Goal: Information Seeking & Learning: Learn about a topic

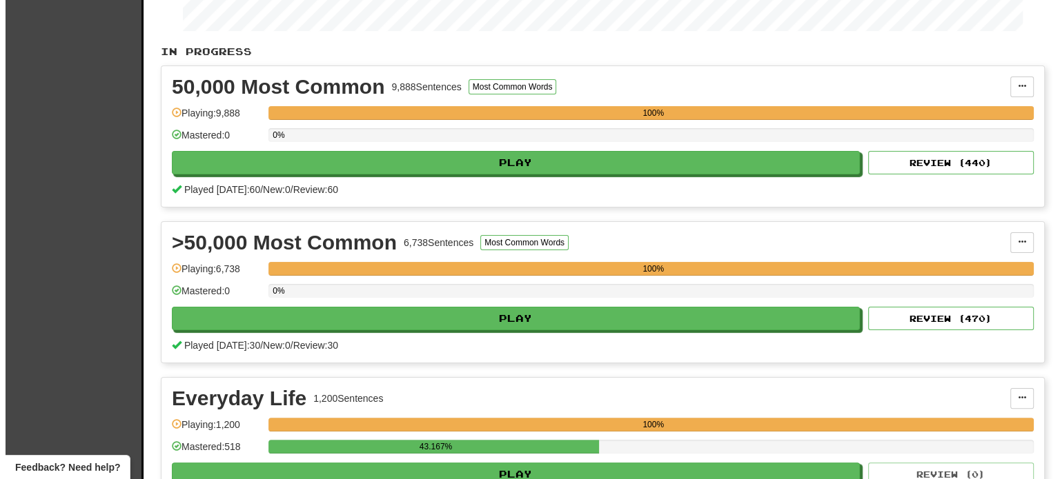
scroll to position [244, 0]
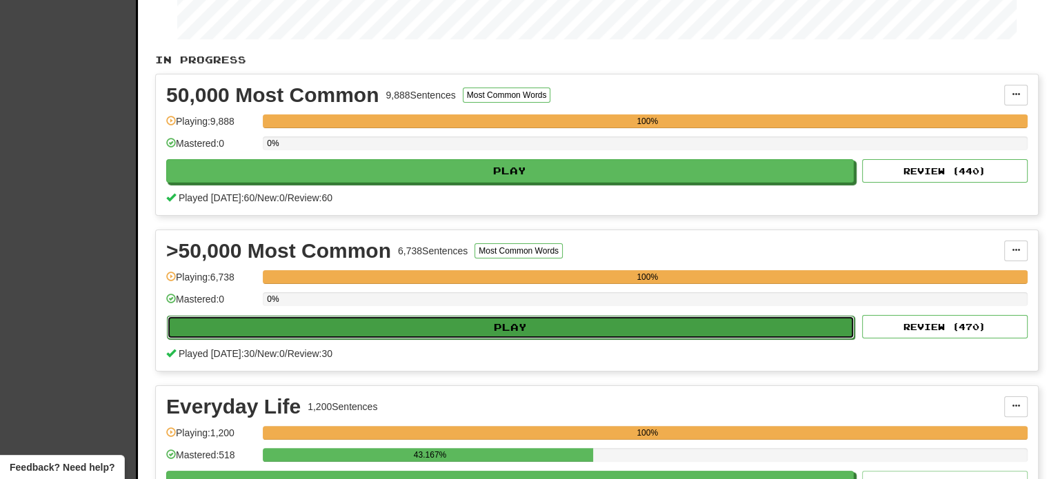
click at [636, 328] on button "Play" at bounding box center [511, 327] width 688 height 23
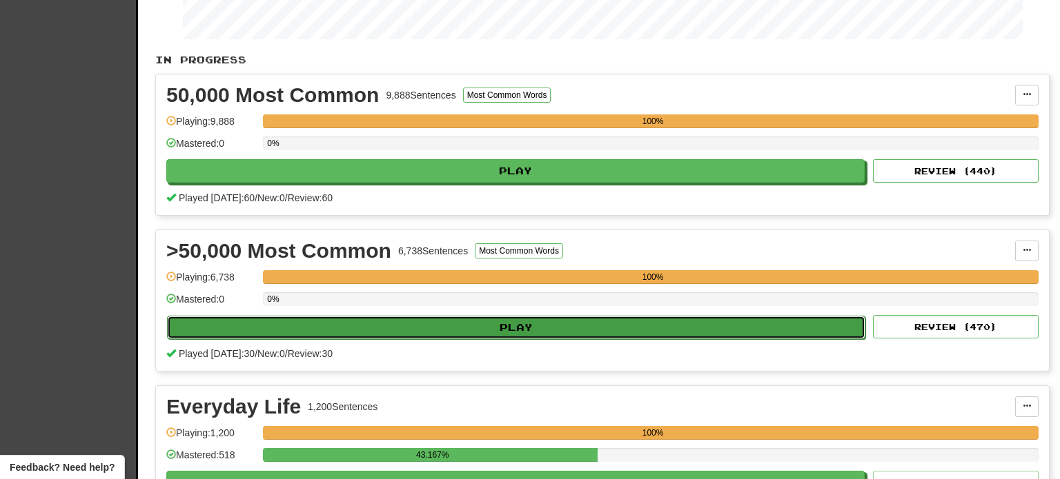
select select "**"
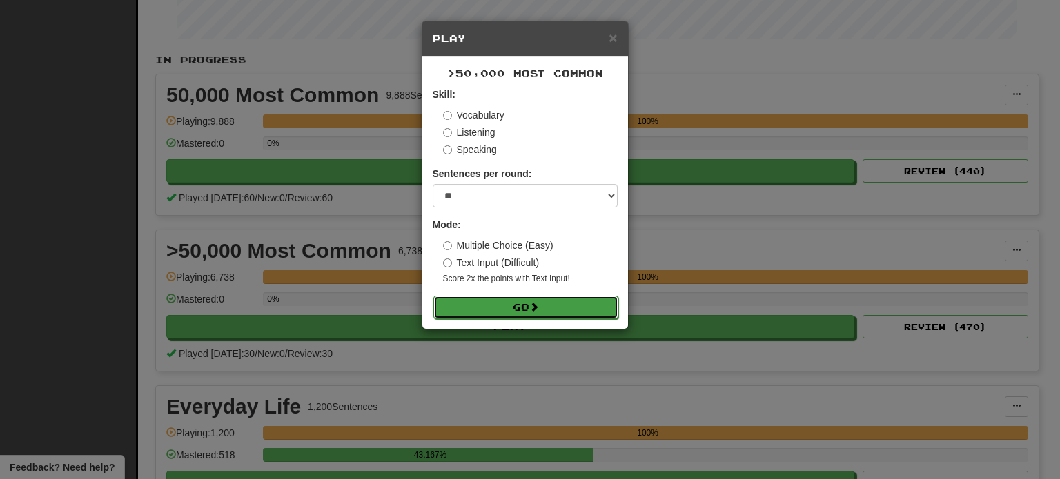
click at [513, 313] on button "Go" at bounding box center [525, 307] width 185 height 23
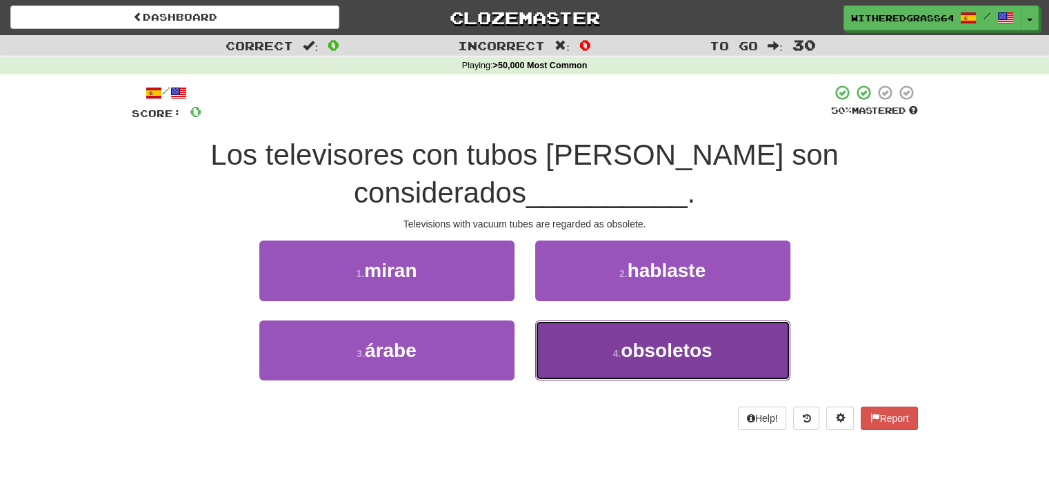
click at [599, 344] on button "4 . obsoletos" at bounding box center [662, 351] width 255 height 60
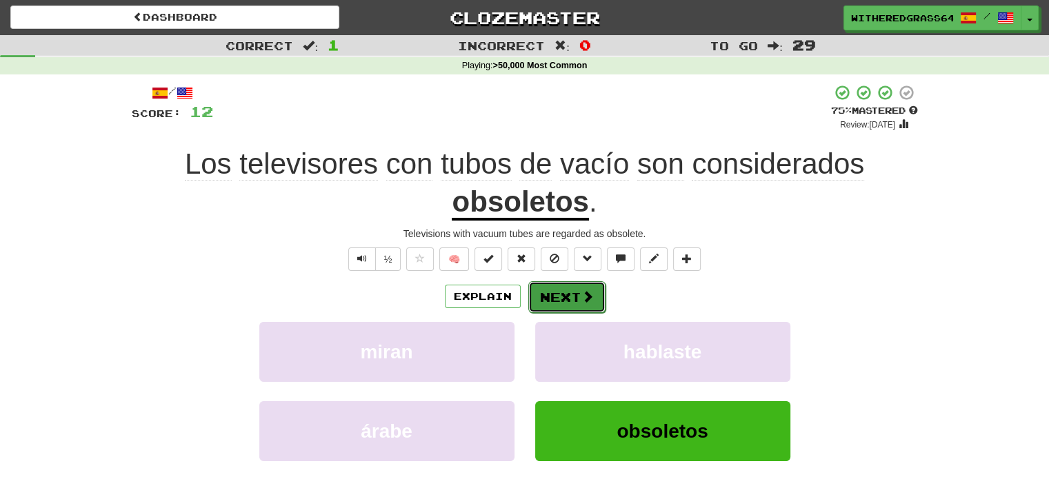
click at [582, 288] on button "Next" at bounding box center [566, 297] width 77 height 32
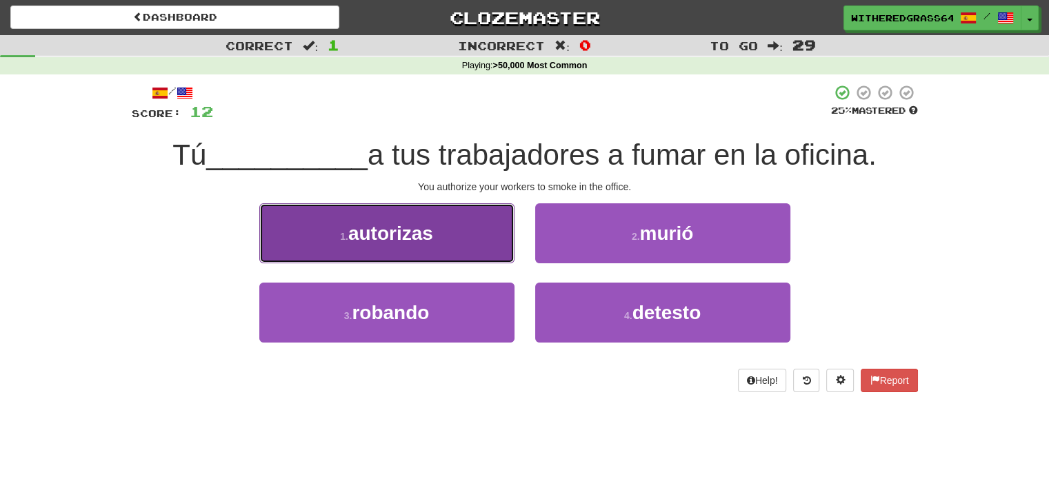
click at [484, 240] on button "1 . autorizas" at bounding box center [386, 234] width 255 height 60
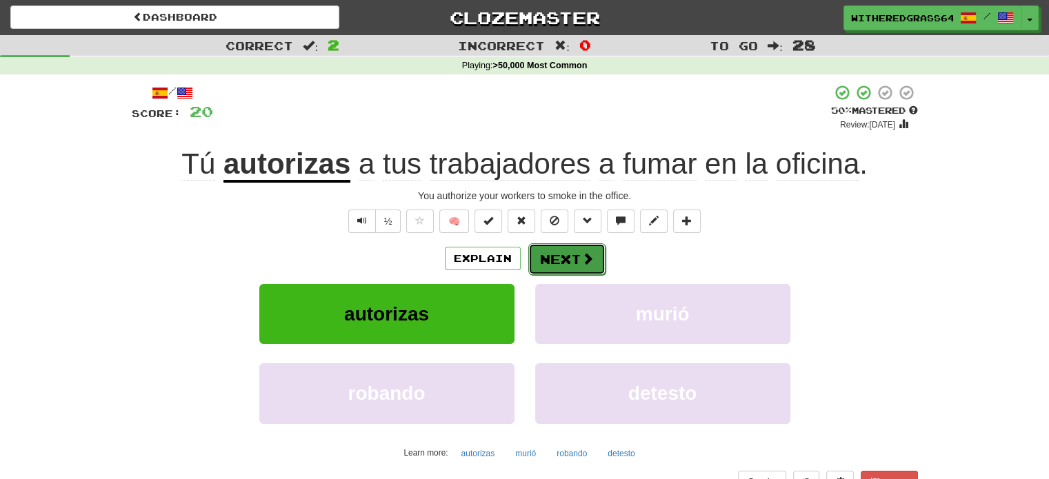
click at [559, 255] on button "Next" at bounding box center [566, 260] width 77 height 32
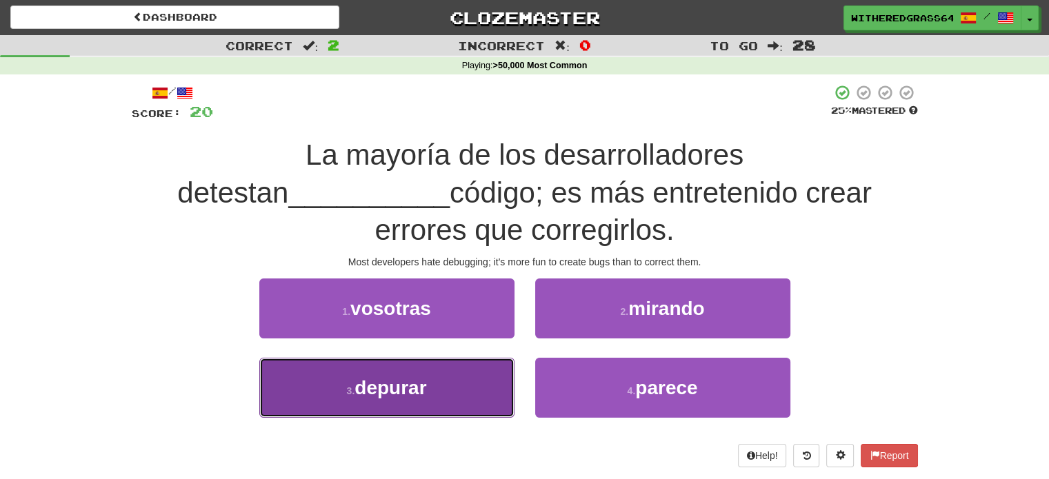
click at [440, 358] on button "3 . depurar" at bounding box center [386, 388] width 255 height 60
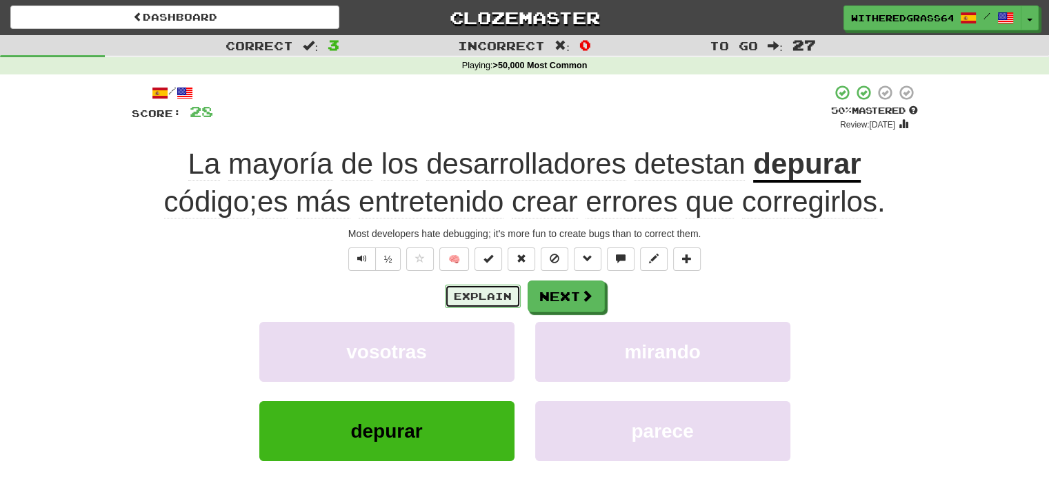
click at [466, 292] on button "Explain" at bounding box center [483, 296] width 76 height 23
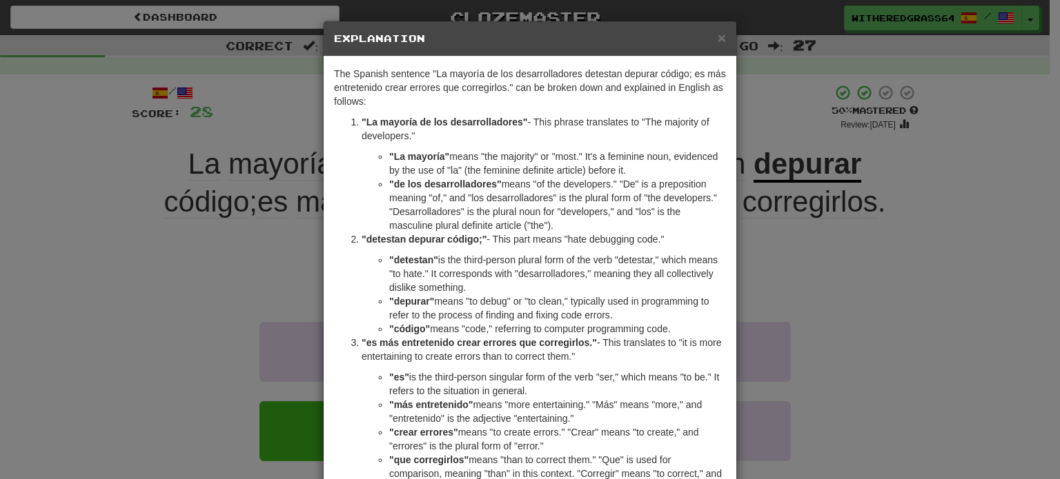
click at [241, 288] on div "× Explanation The Spanish sentence "La mayoría de los desarrolladores detestan …" at bounding box center [530, 239] width 1060 height 479
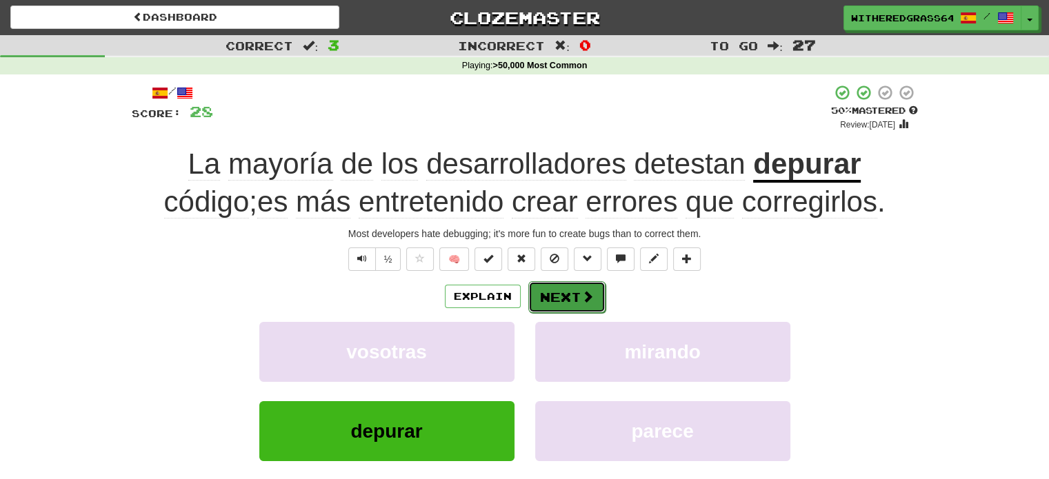
click at [584, 305] on button "Next" at bounding box center [566, 297] width 77 height 32
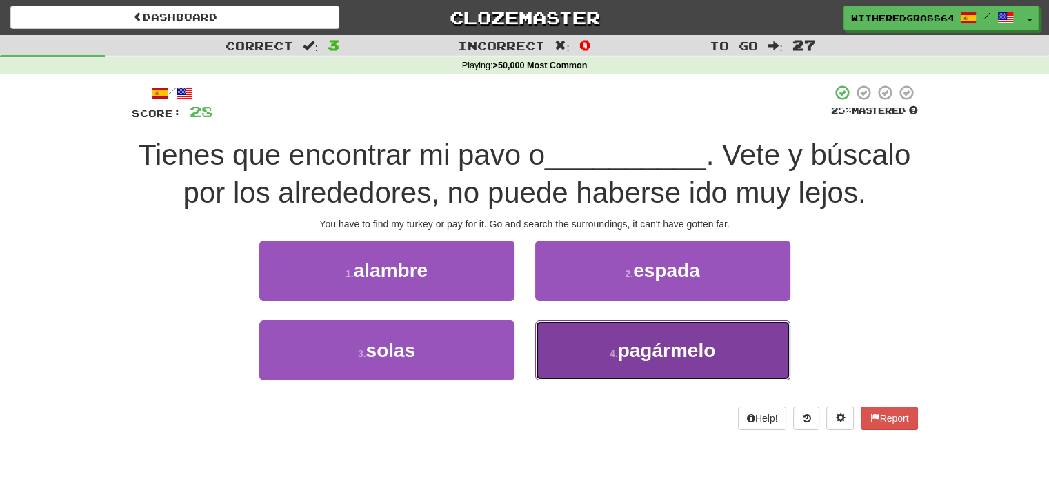
click at [568, 333] on button "4 . pagármelo" at bounding box center [662, 351] width 255 height 60
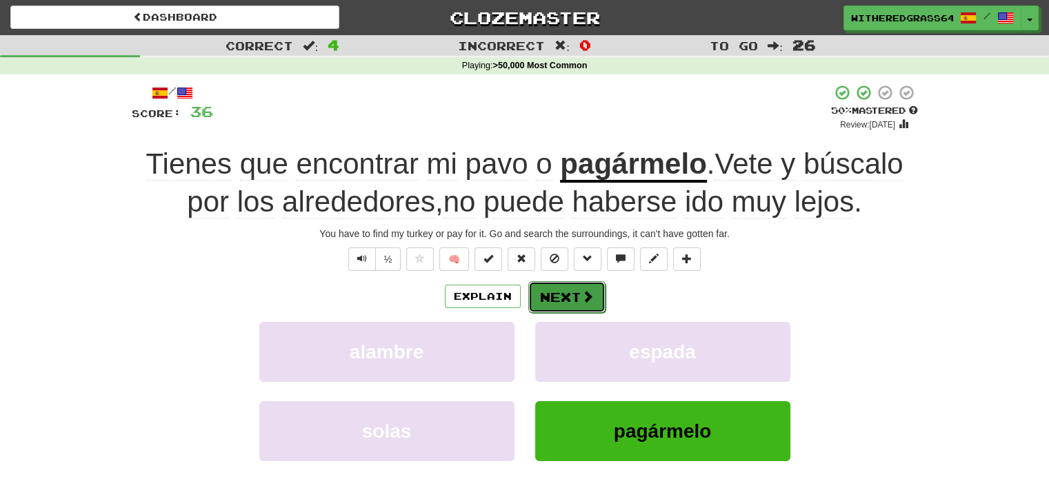
click at [562, 292] on button "Next" at bounding box center [566, 297] width 77 height 32
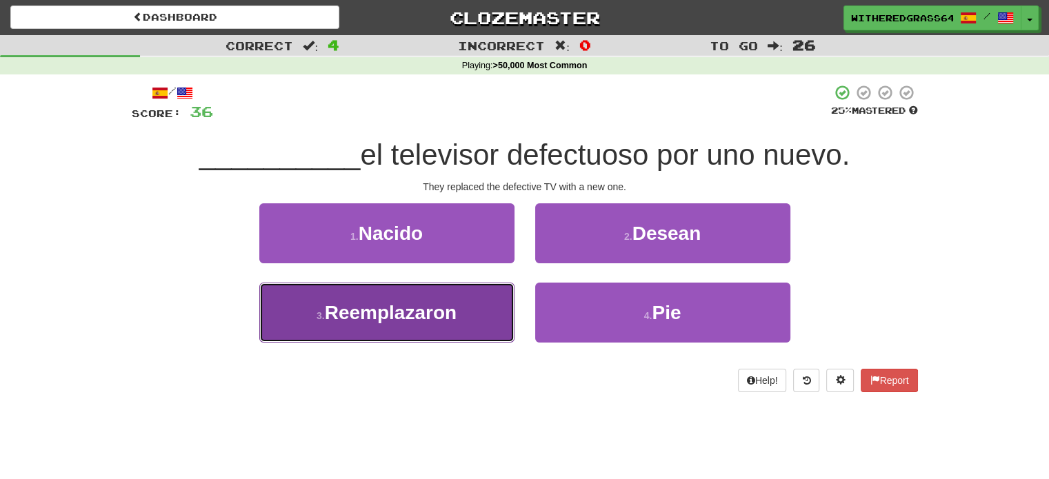
click at [482, 317] on button "3 . Reemplazaron" at bounding box center [386, 313] width 255 height 60
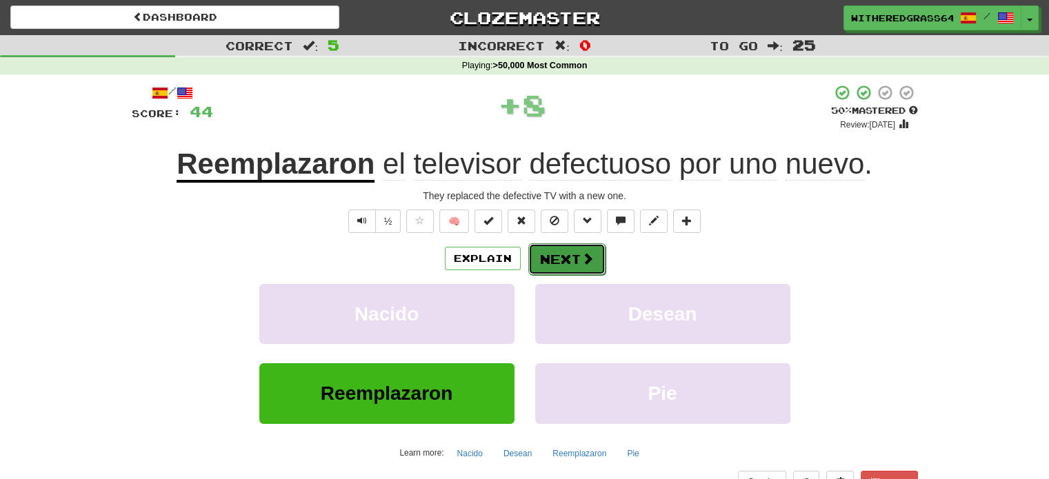
click at [567, 260] on button "Next" at bounding box center [566, 260] width 77 height 32
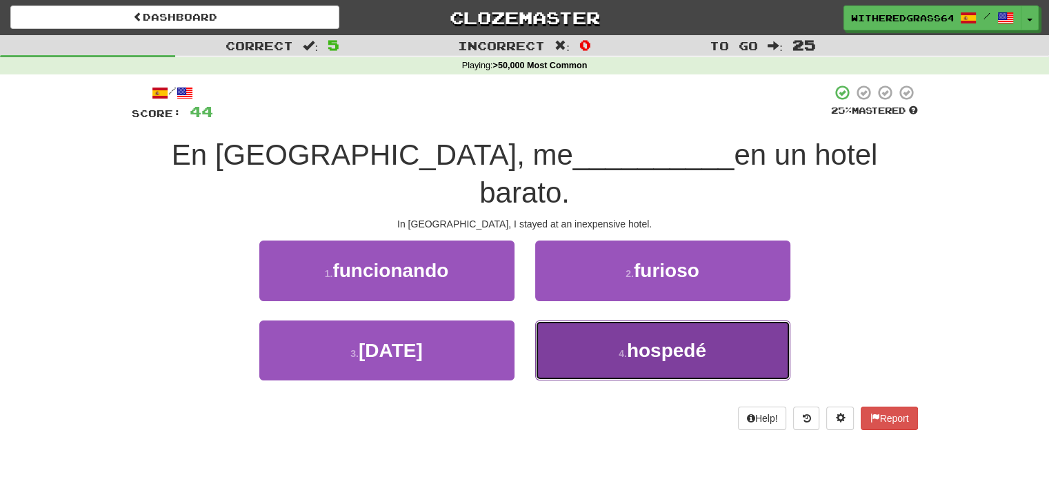
click at [575, 321] on button "4 . hospedé" at bounding box center [662, 351] width 255 height 60
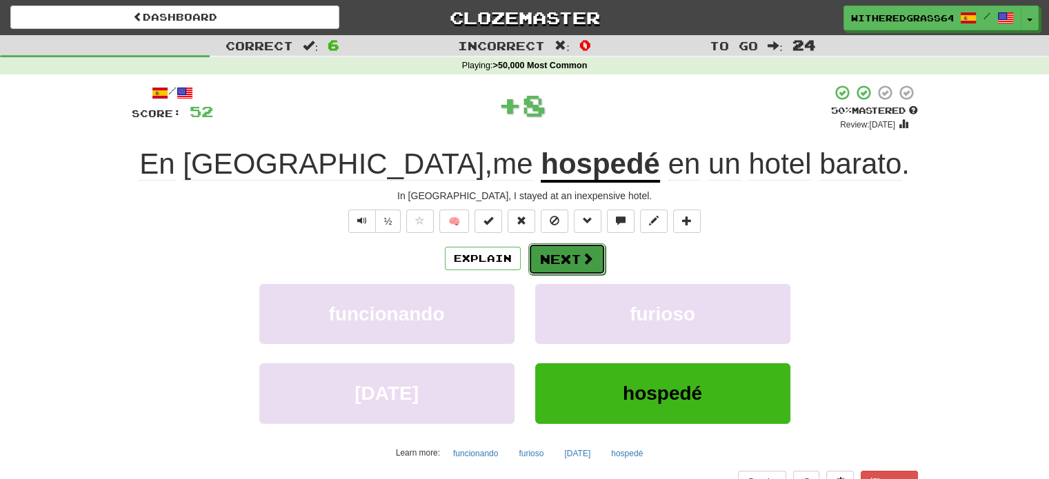
click at [571, 257] on button "Next" at bounding box center [566, 260] width 77 height 32
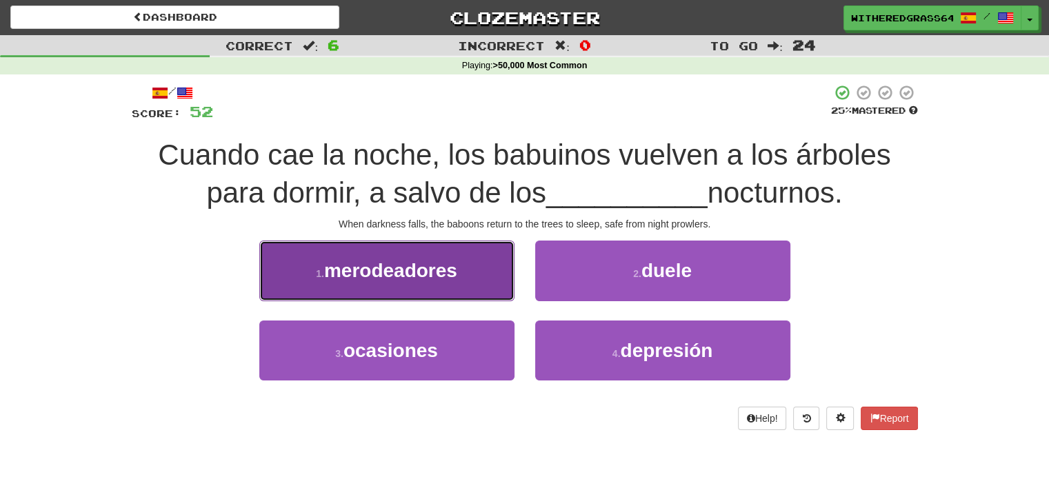
click at [491, 264] on button "1 . merodeadores" at bounding box center [386, 271] width 255 height 60
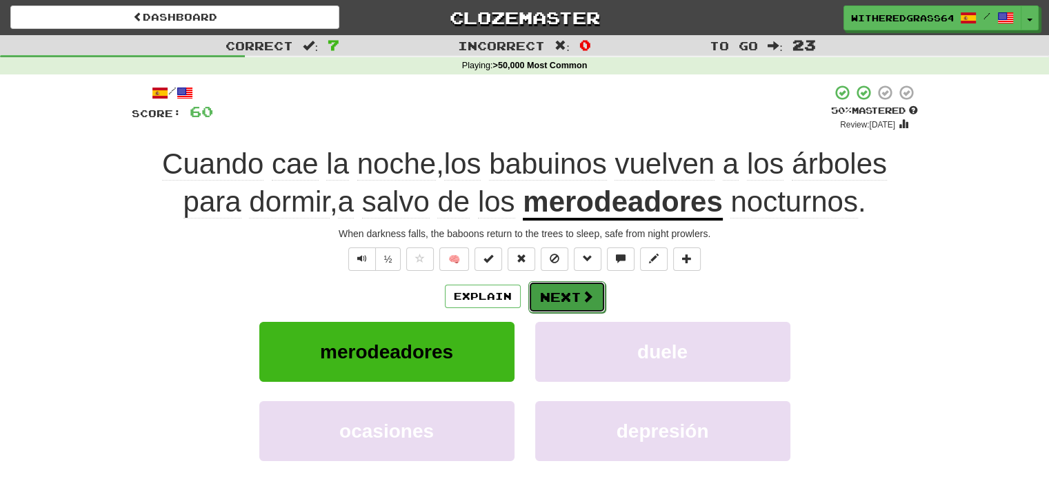
click at [559, 296] on button "Next" at bounding box center [566, 297] width 77 height 32
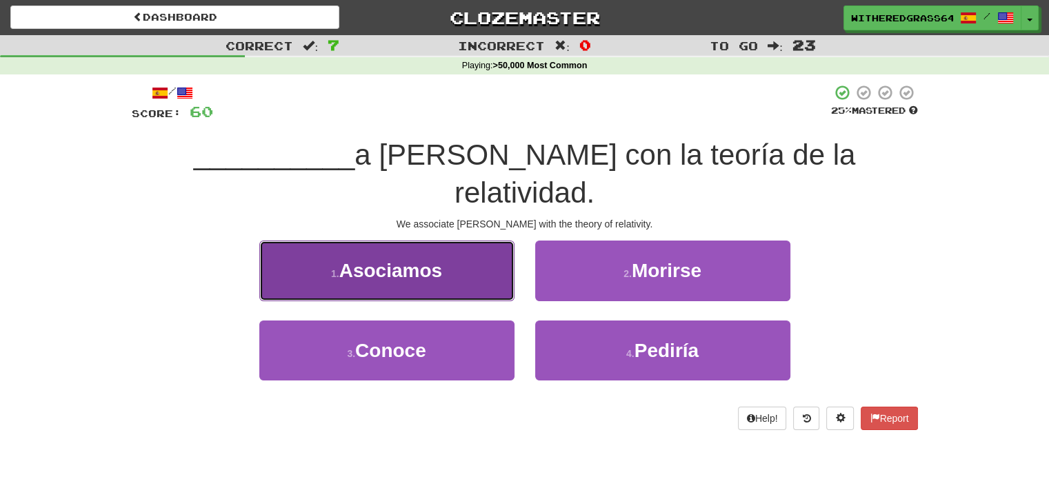
click at [489, 248] on button "1 . Asociamos" at bounding box center [386, 271] width 255 height 60
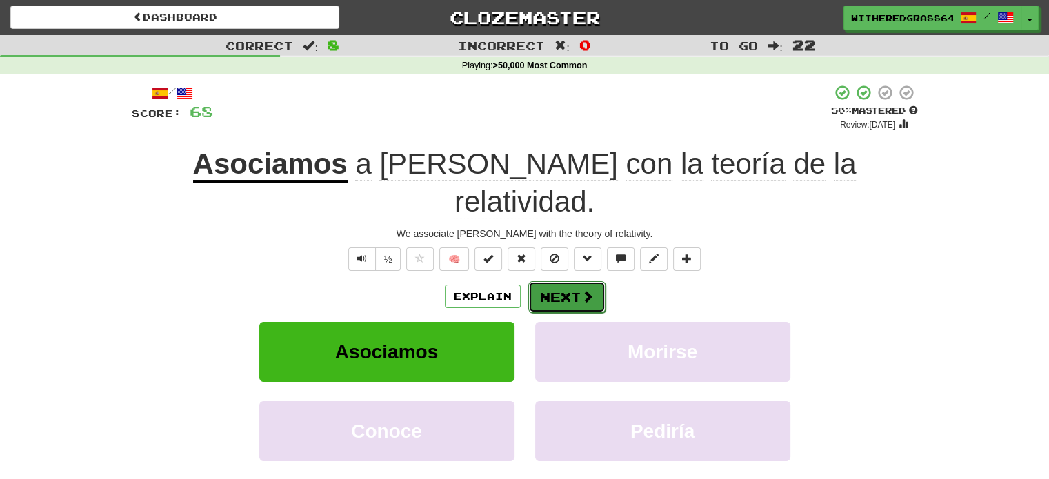
click at [562, 281] on button "Next" at bounding box center [566, 297] width 77 height 32
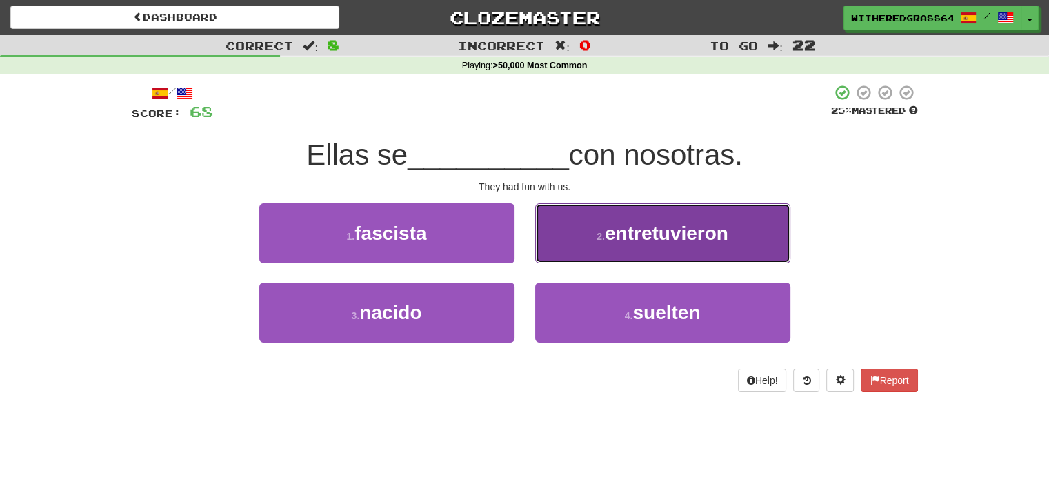
click at [606, 245] on button "2 . entretuvieron" at bounding box center [662, 234] width 255 height 60
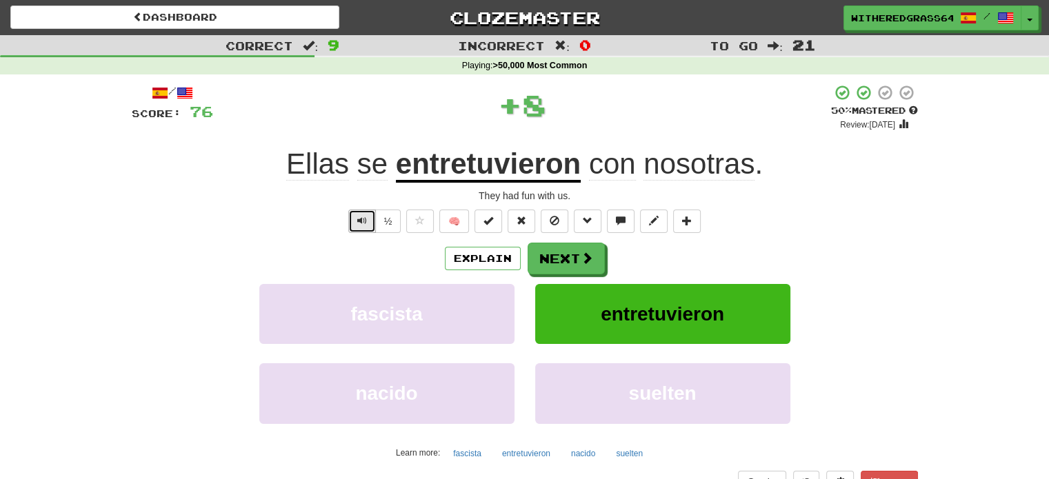
click at [355, 215] on button "Text-to-speech controls" at bounding box center [362, 221] width 28 height 23
click at [555, 267] on button "Next" at bounding box center [566, 260] width 77 height 32
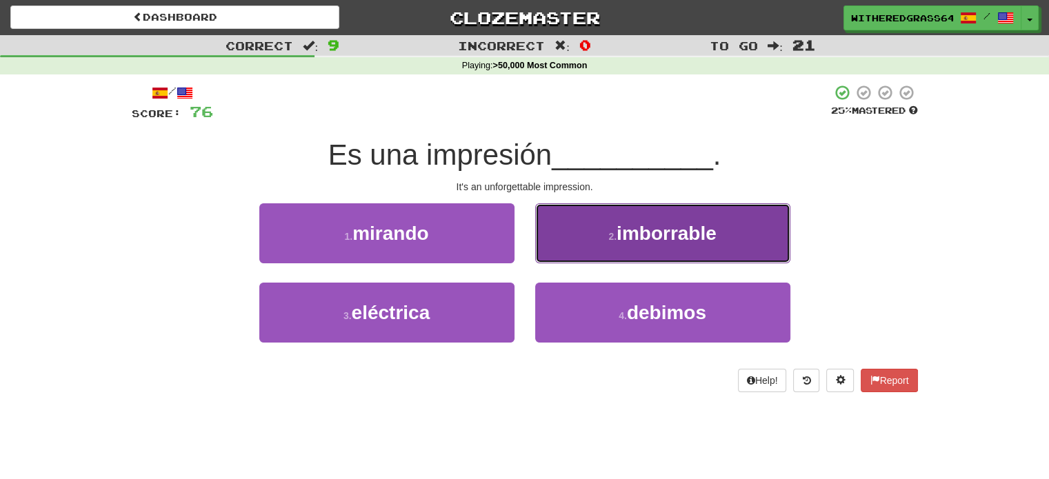
click at [580, 252] on button "2 . imborrable" at bounding box center [662, 234] width 255 height 60
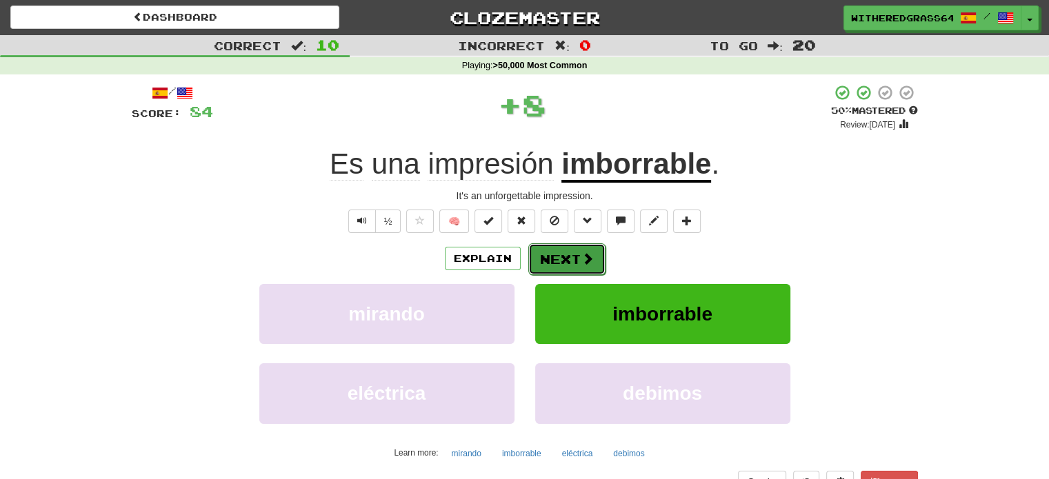
click at [575, 259] on button "Next" at bounding box center [566, 260] width 77 height 32
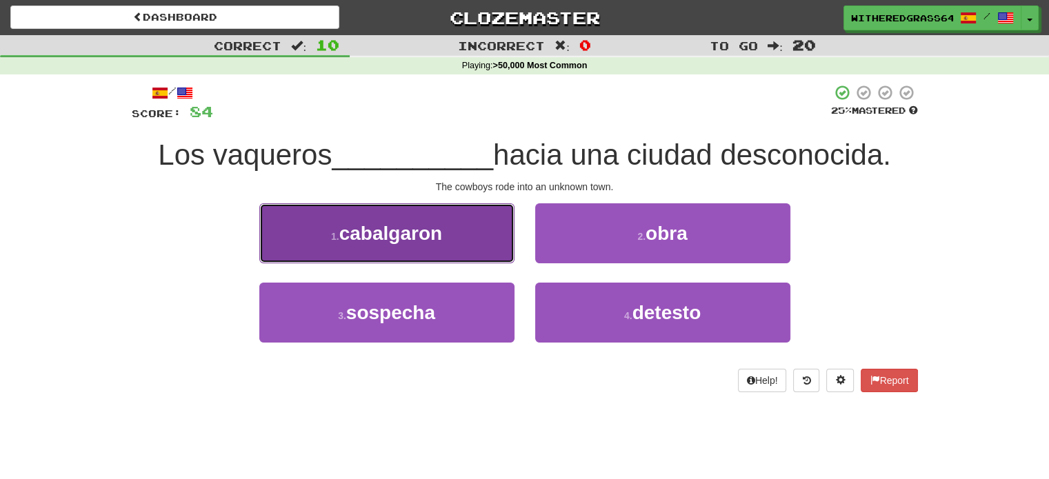
click at [491, 229] on button "1 . [GEOGRAPHIC_DATA]" at bounding box center [386, 234] width 255 height 60
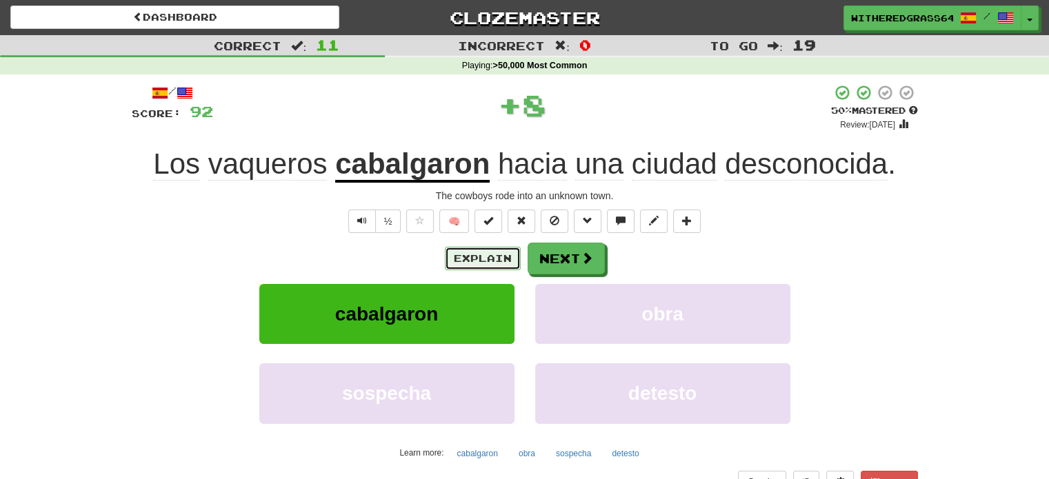
click at [464, 253] on button "Explain" at bounding box center [483, 258] width 76 height 23
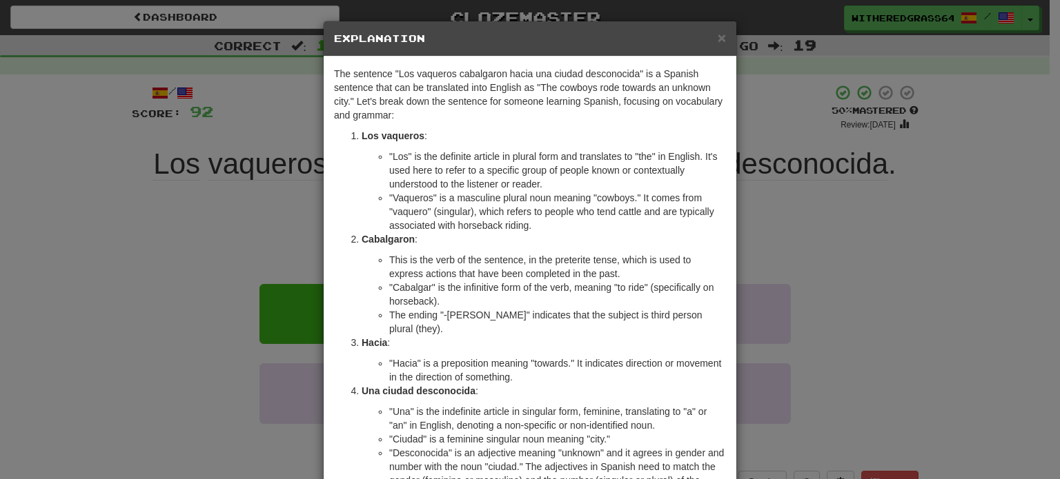
click at [232, 258] on div "× Explanation The sentence "Los vaqueros cabalgaron hacia una ciudad desconocid…" at bounding box center [530, 239] width 1060 height 479
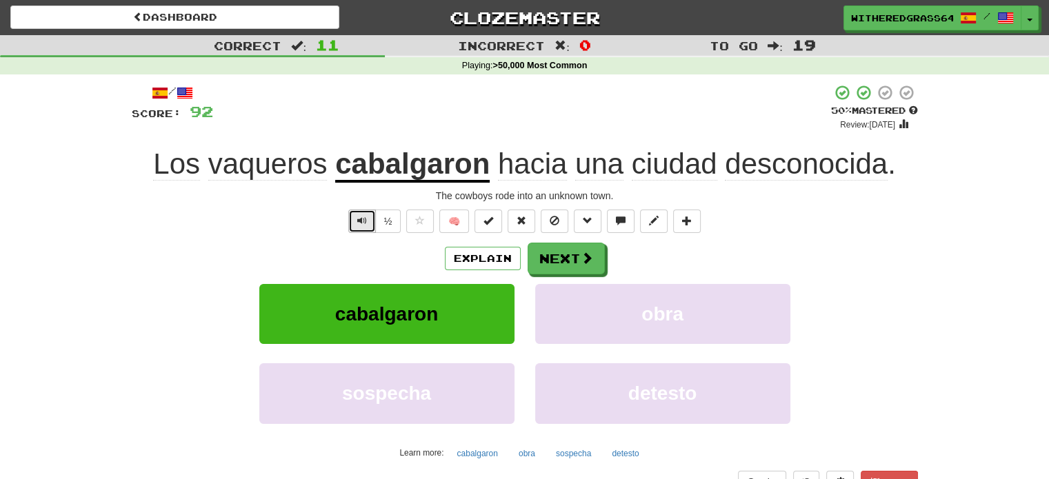
click at [365, 228] on button "Text-to-speech controls" at bounding box center [362, 221] width 28 height 23
click at [557, 263] on button "Next" at bounding box center [566, 260] width 77 height 32
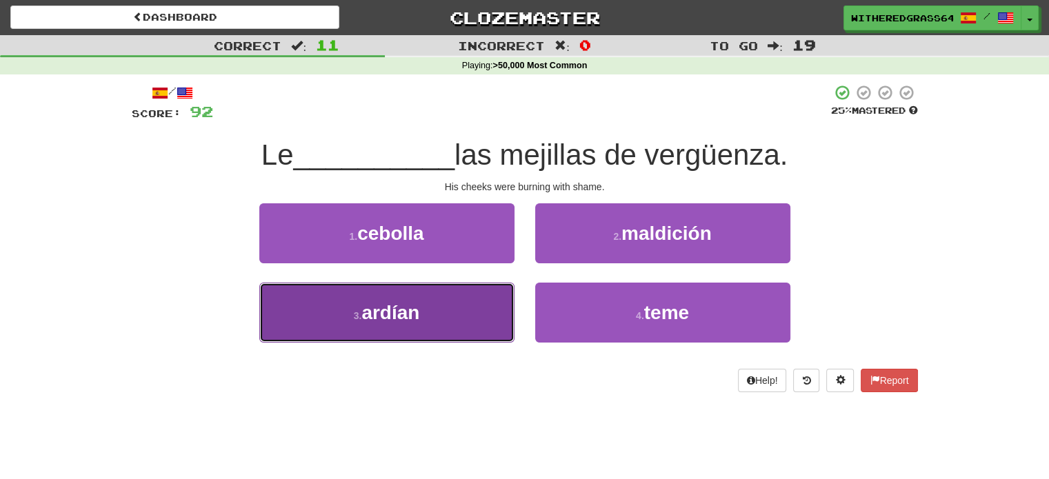
click at [475, 303] on button "3 . ardían" at bounding box center [386, 313] width 255 height 60
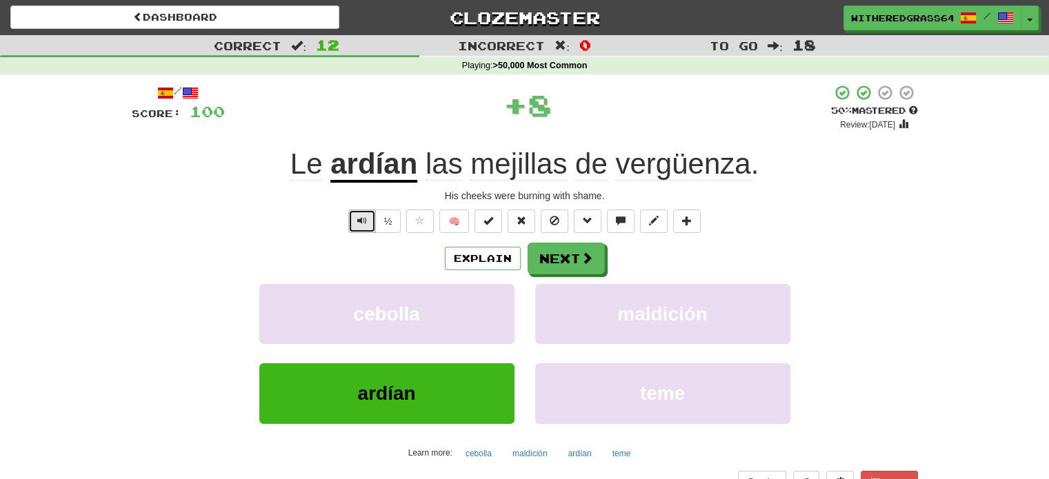
click at [366, 219] on span "Text-to-speech controls" at bounding box center [362, 221] width 10 height 10
click at [568, 253] on button "Next" at bounding box center [566, 260] width 77 height 32
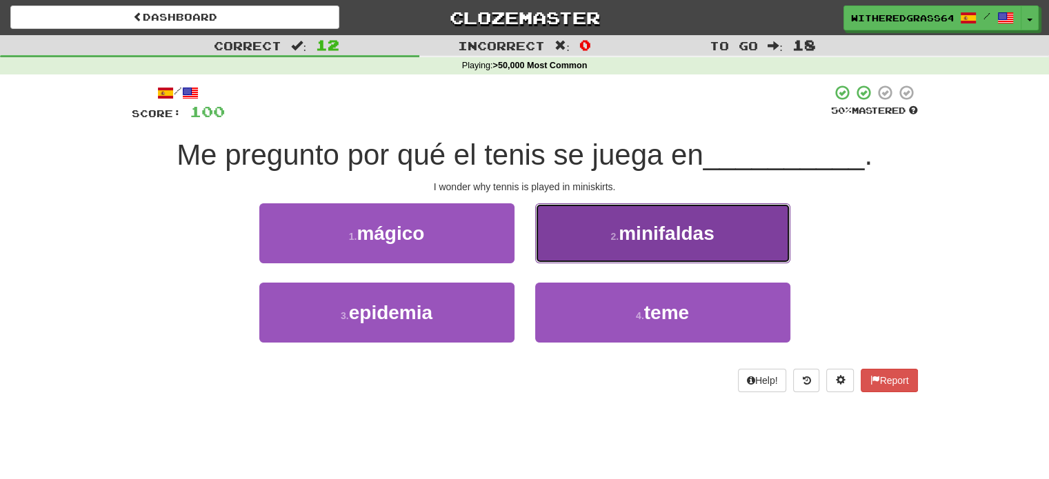
click at [577, 240] on button "2 . minifaldas" at bounding box center [662, 234] width 255 height 60
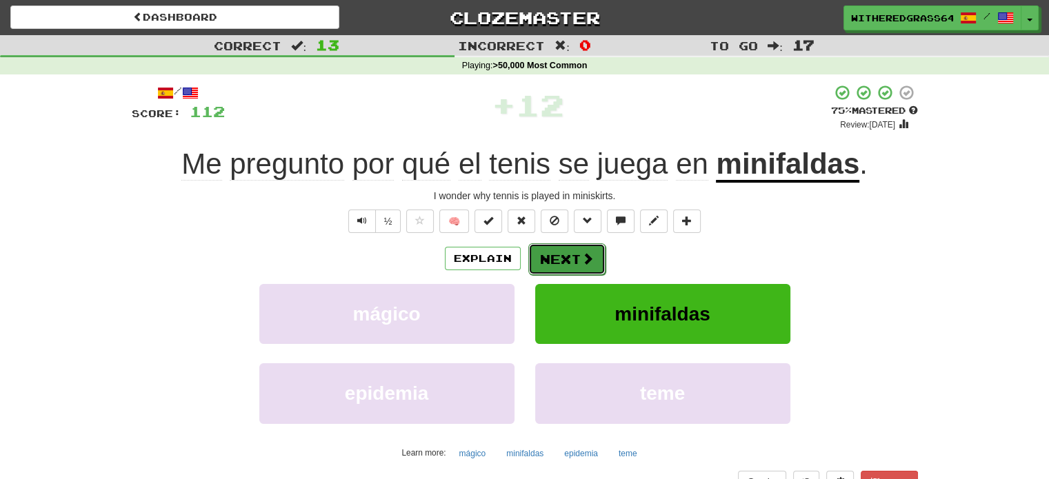
click at [580, 265] on button "Next" at bounding box center [566, 260] width 77 height 32
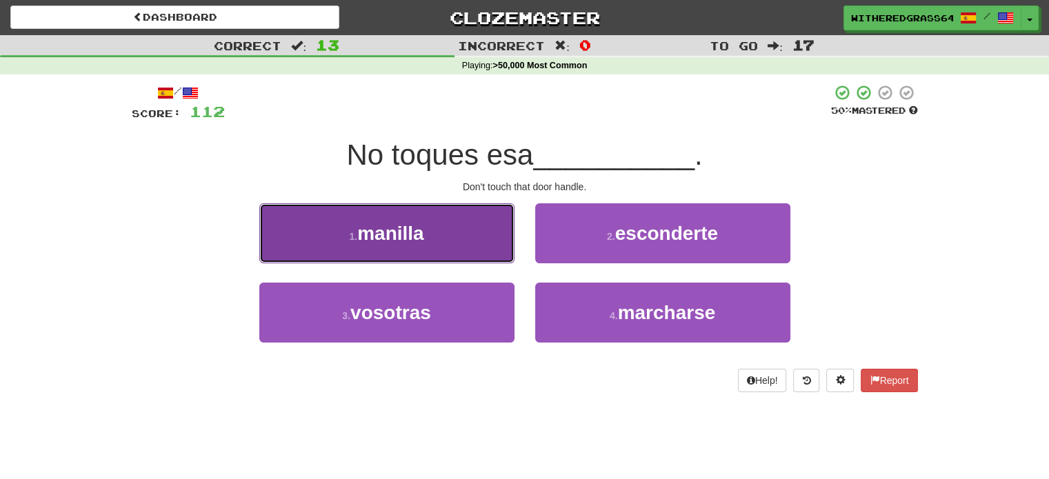
click at [477, 237] on button "1 . [GEOGRAPHIC_DATA]" at bounding box center [386, 234] width 255 height 60
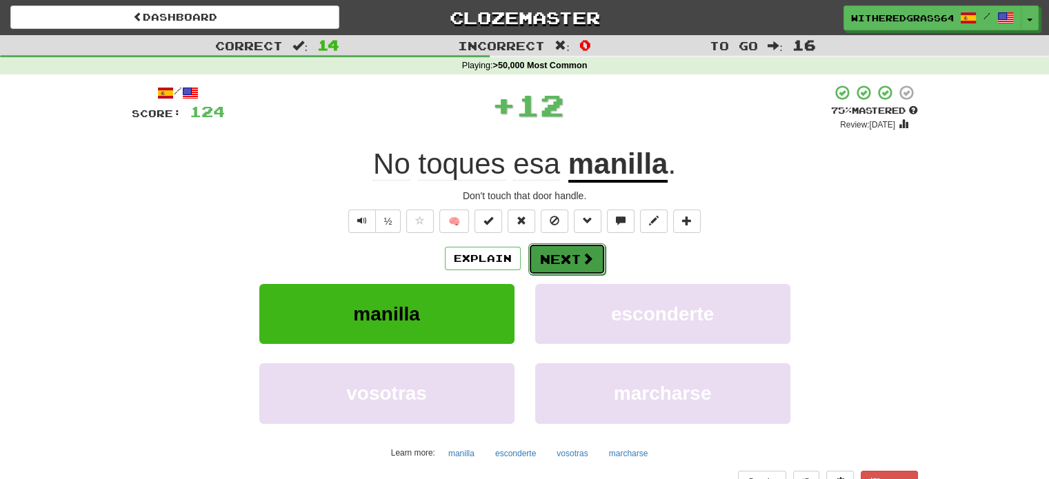
click at [550, 253] on button "Next" at bounding box center [566, 260] width 77 height 32
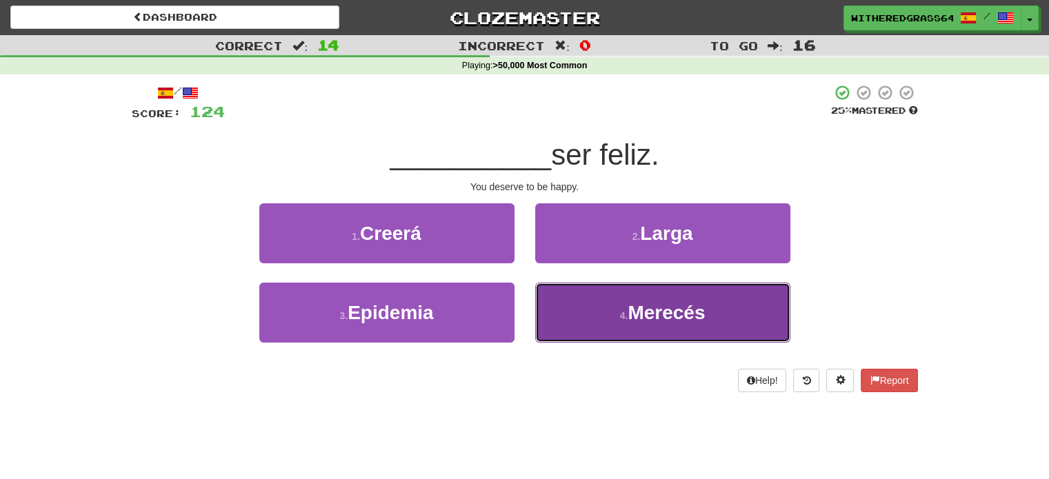
click at [561, 304] on button "4 . Merecés" at bounding box center [662, 313] width 255 height 60
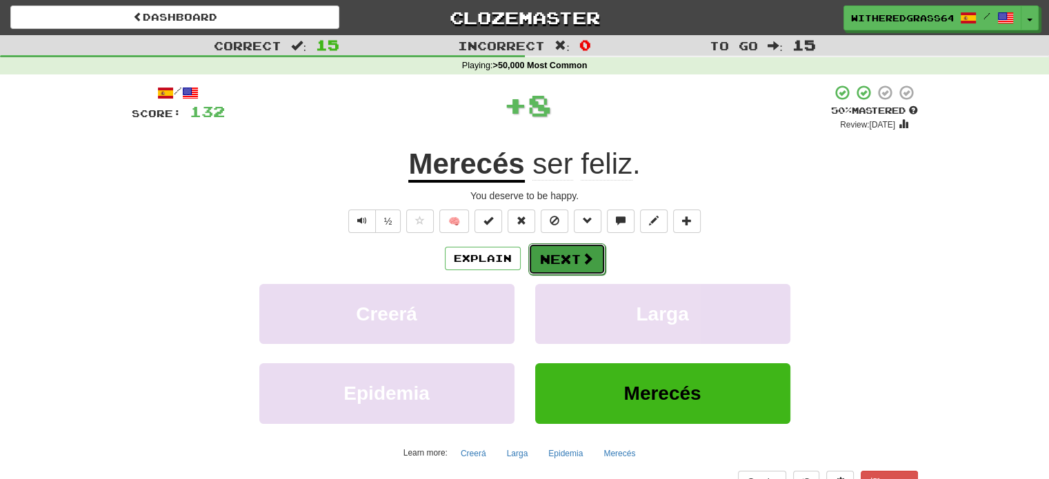
click at [582, 253] on span at bounding box center [588, 258] width 12 height 12
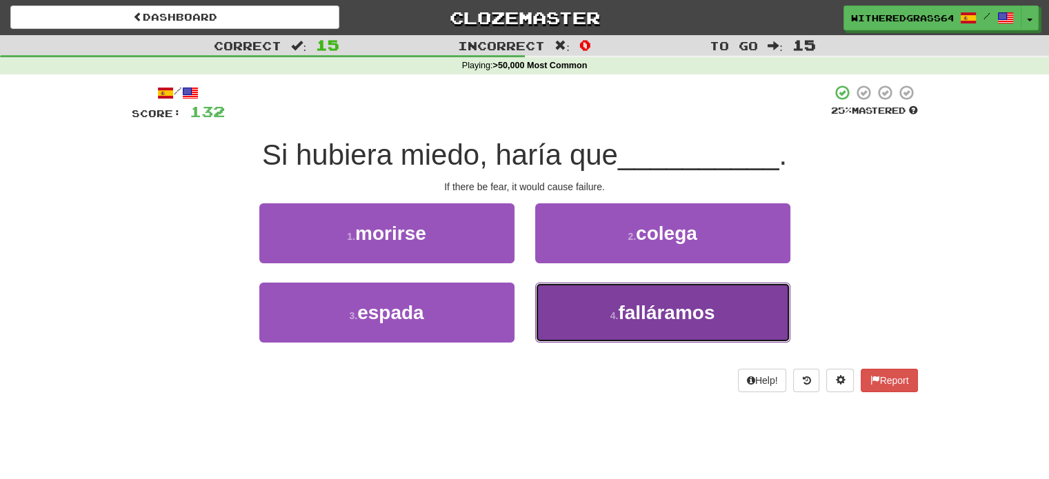
click at [585, 312] on button "4 . falláramos" at bounding box center [662, 313] width 255 height 60
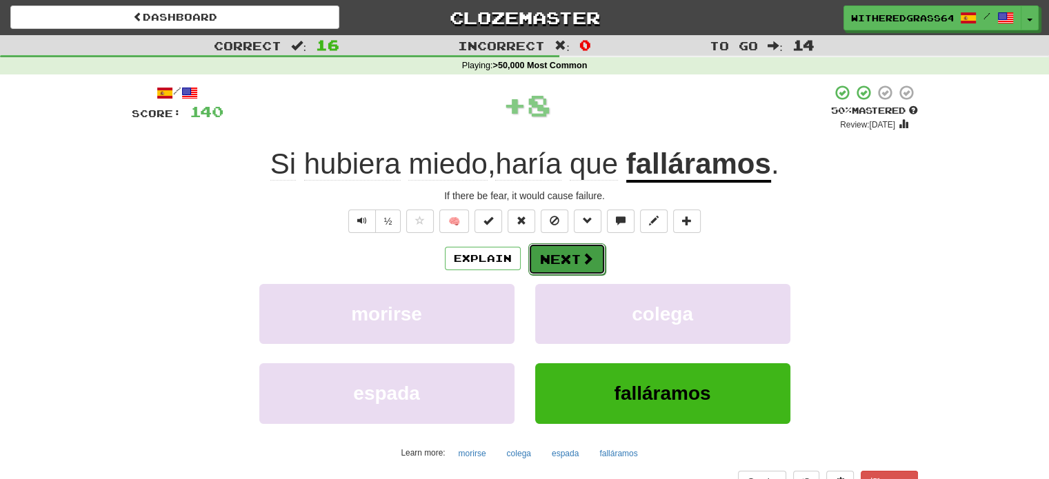
click at [575, 256] on button "Next" at bounding box center [566, 260] width 77 height 32
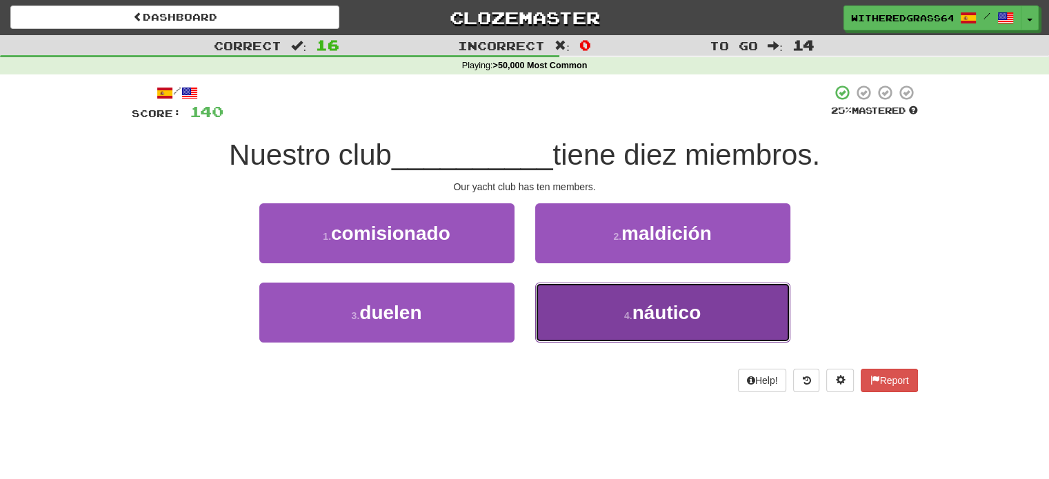
click at [558, 304] on button "4 . náutico" at bounding box center [662, 313] width 255 height 60
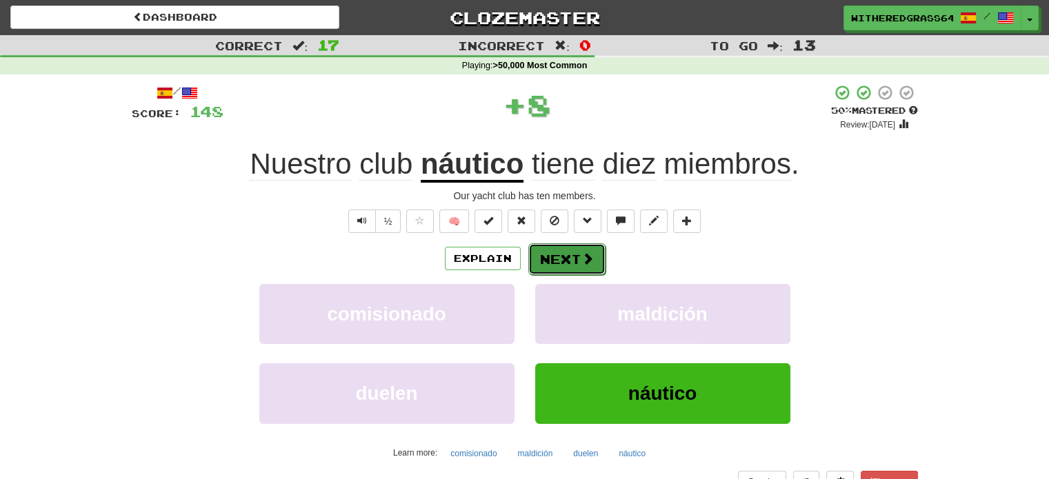
click at [560, 257] on button "Next" at bounding box center [566, 260] width 77 height 32
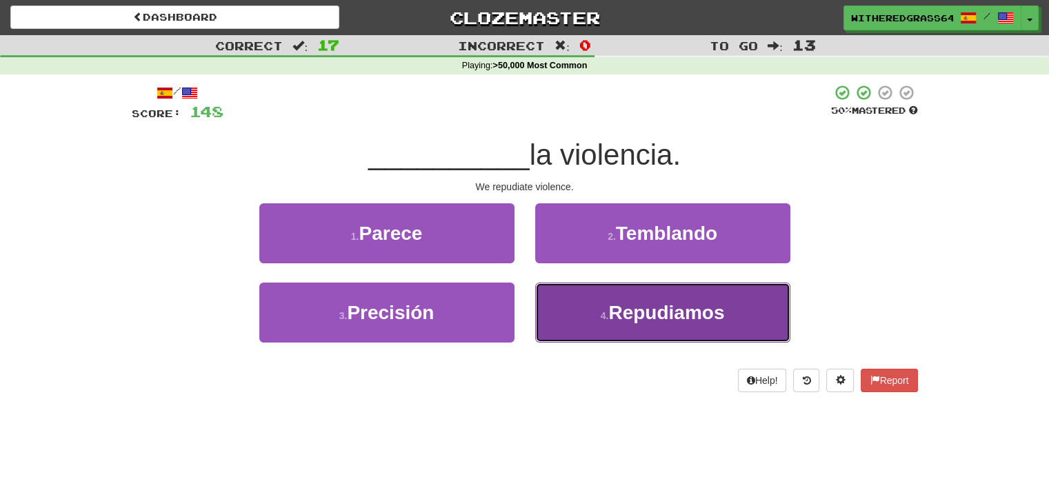
click at [571, 304] on button "4 . Repudiamos" at bounding box center [662, 313] width 255 height 60
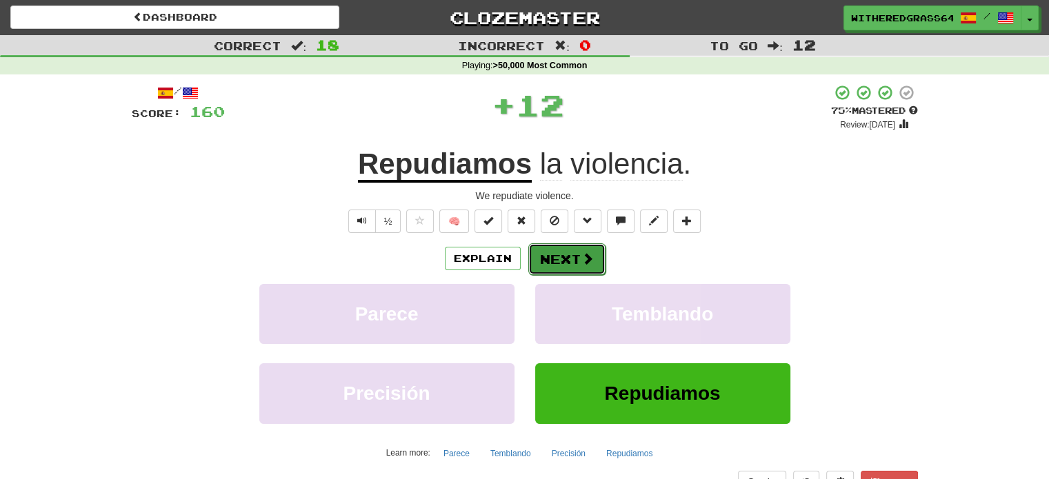
click at [572, 255] on button "Next" at bounding box center [566, 260] width 77 height 32
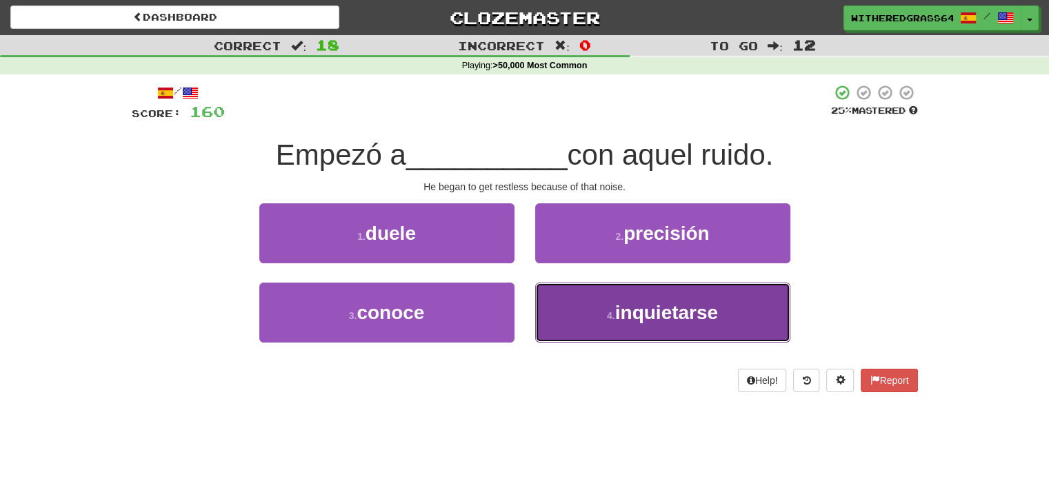
click at [582, 301] on button "4 . inquietarse" at bounding box center [662, 313] width 255 height 60
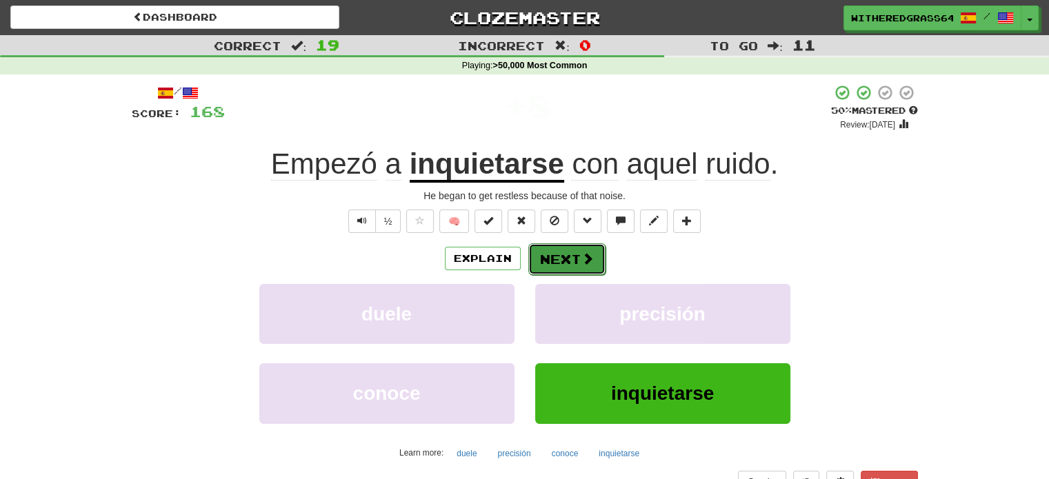
click at [578, 257] on button "Next" at bounding box center [566, 260] width 77 height 32
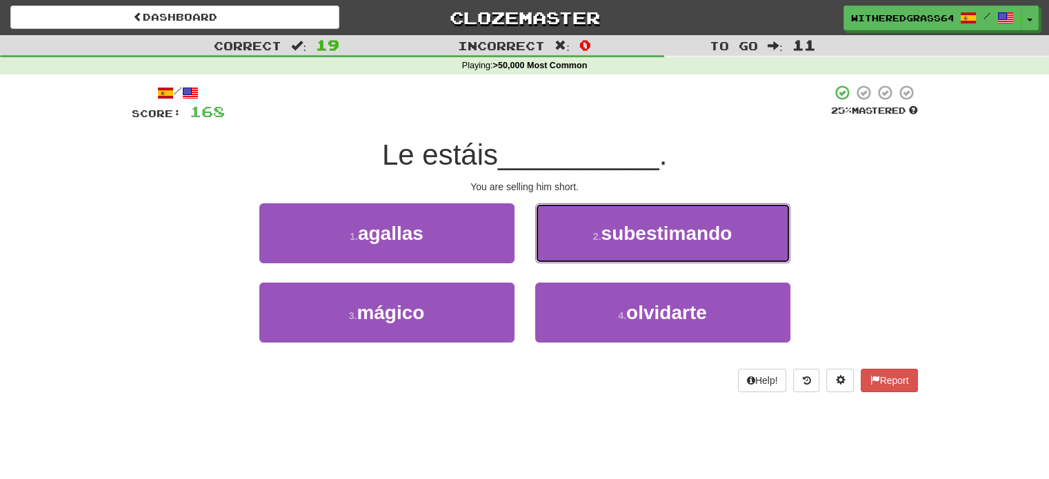
click at [578, 257] on button "2 . subestimando" at bounding box center [662, 234] width 255 height 60
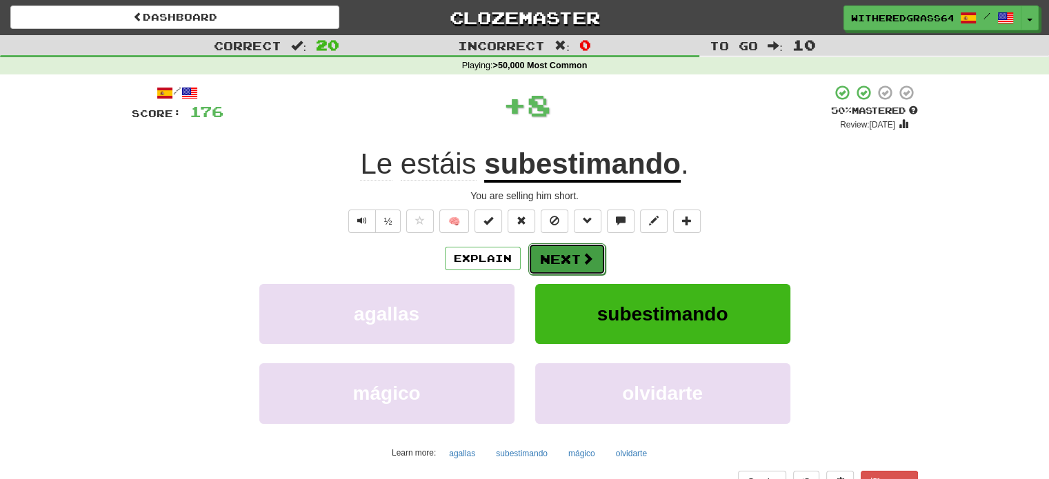
click at [573, 259] on button "Next" at bounding box center [566, 260] width 77 height 32
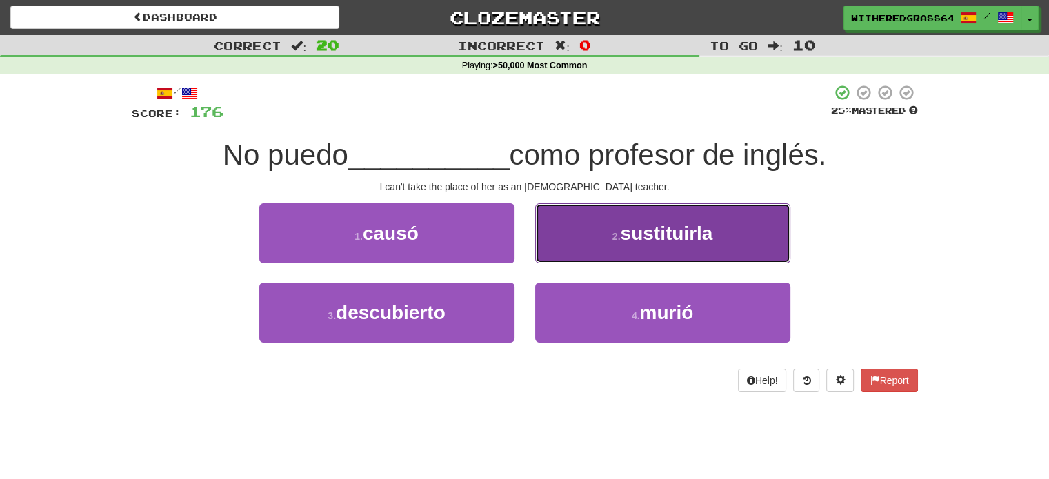
click at [587, 248] on button "2 . sustituirla" at bounding box center [662, 234] width 255 height 60
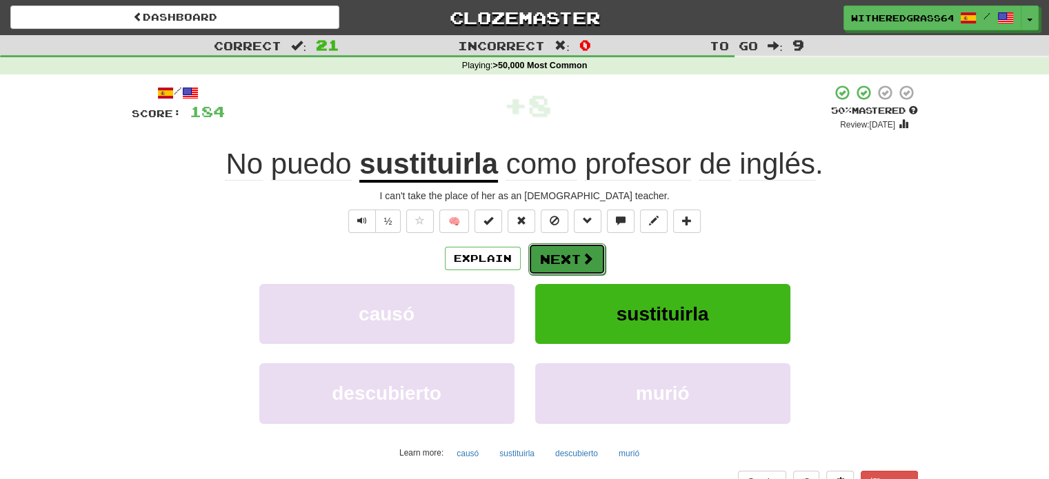
click at [569, 255] on button "Next" at bounding box center [566, 260] width 77 height 32
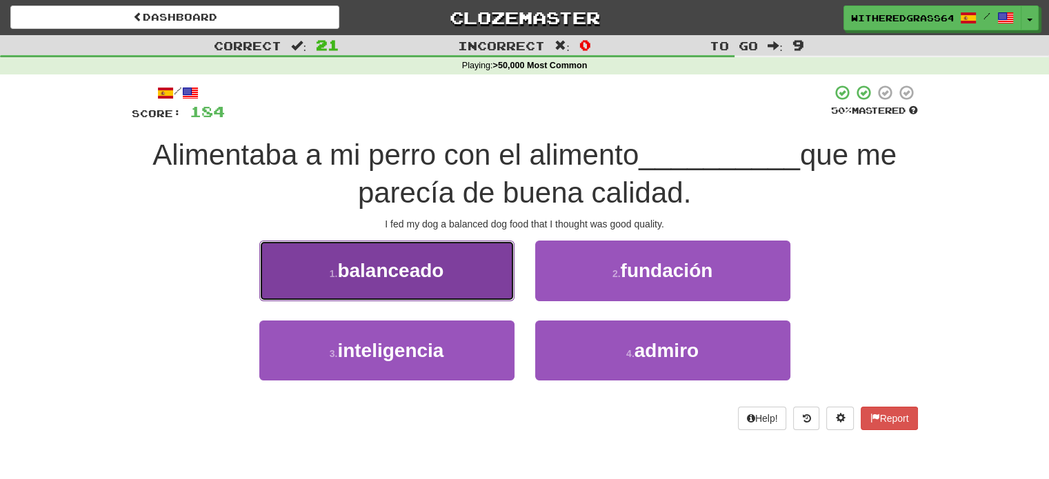
click at [470, 262] on button "1 . balanceado" at bounding box center [386, 271] width 255 height 60
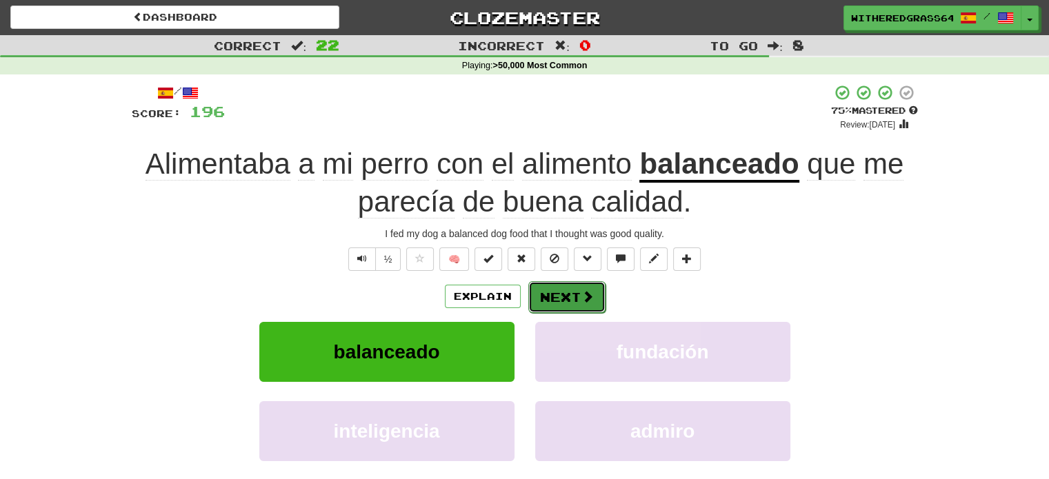
click at [568, 295] on button "Next" at bounding box center [566, 297] width 77 height 32
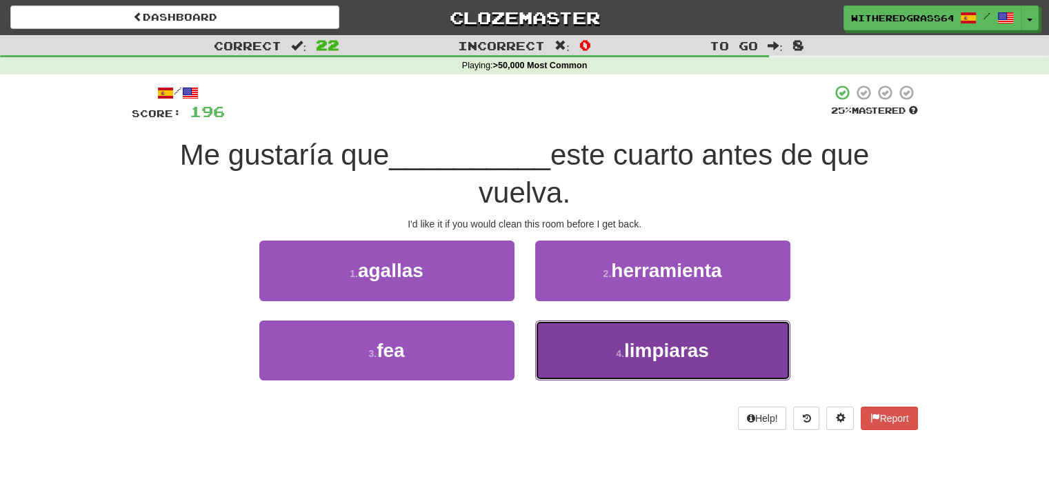
click at [597, 353] on button "4 . limpiaras" at bounding box center [662, 351] width 255 height 60
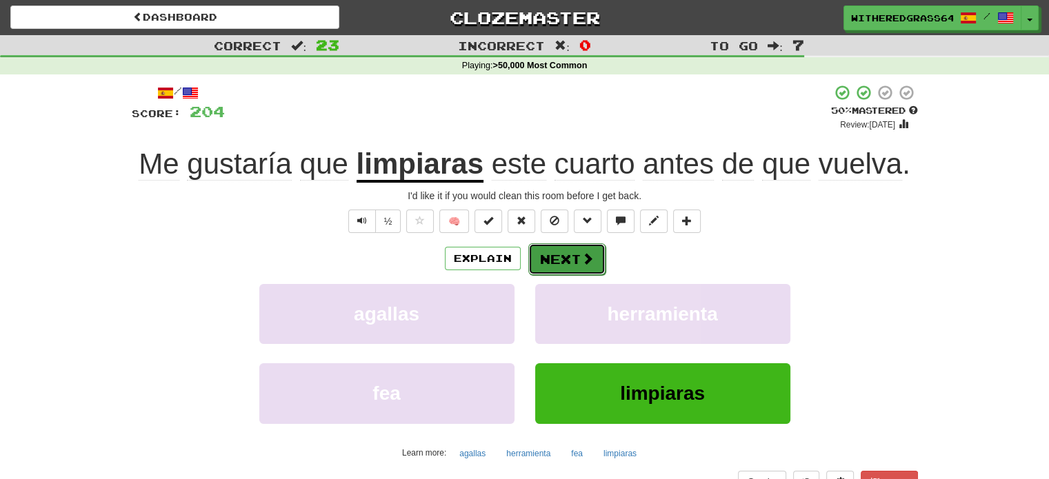
click at [574, 253] on button "Next" at bounding box center [566, 260] width 77 height 32
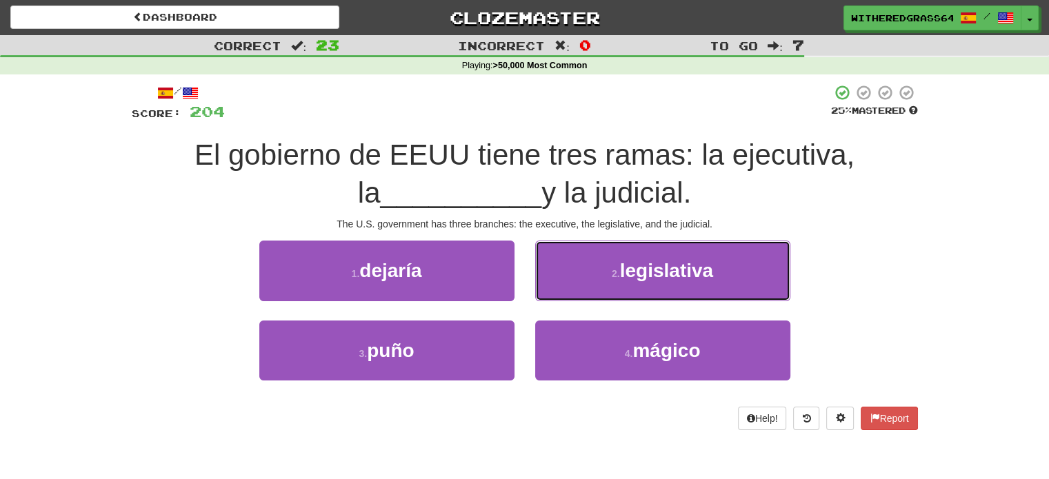
click at [574, 253] on button "2 . legislativa" at bounding box center [662, 271] width 255 height 60
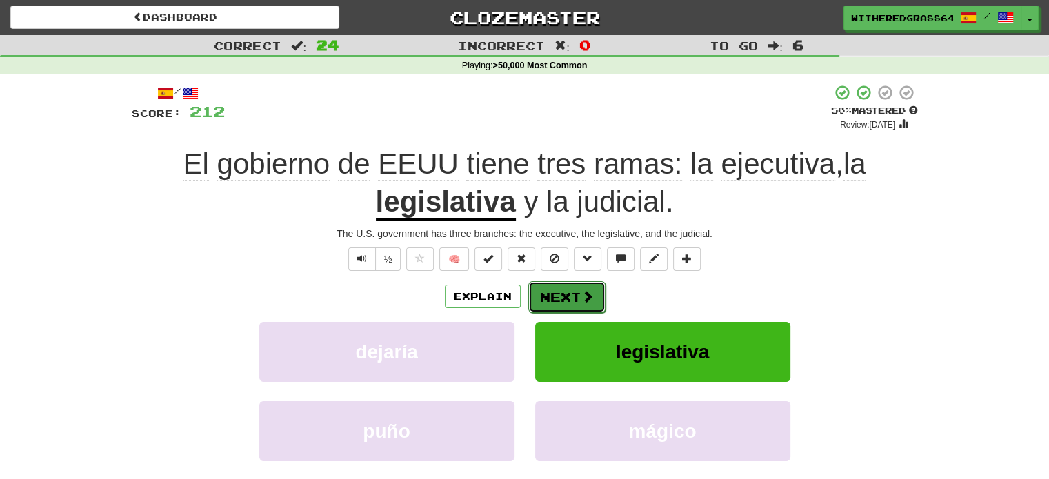
click at [560, 297] on button "Next" at bounding box center [566, 297] width 77 height 32
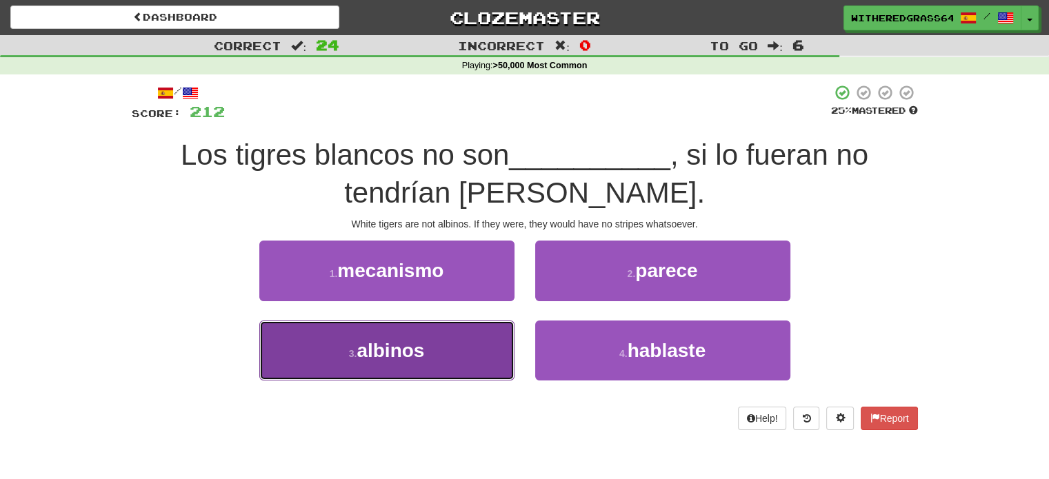
click at [477, 351] on button "3 . [GEOGRAPHIC_DATA]" at bounding box center [386, 351] width 255 height 60
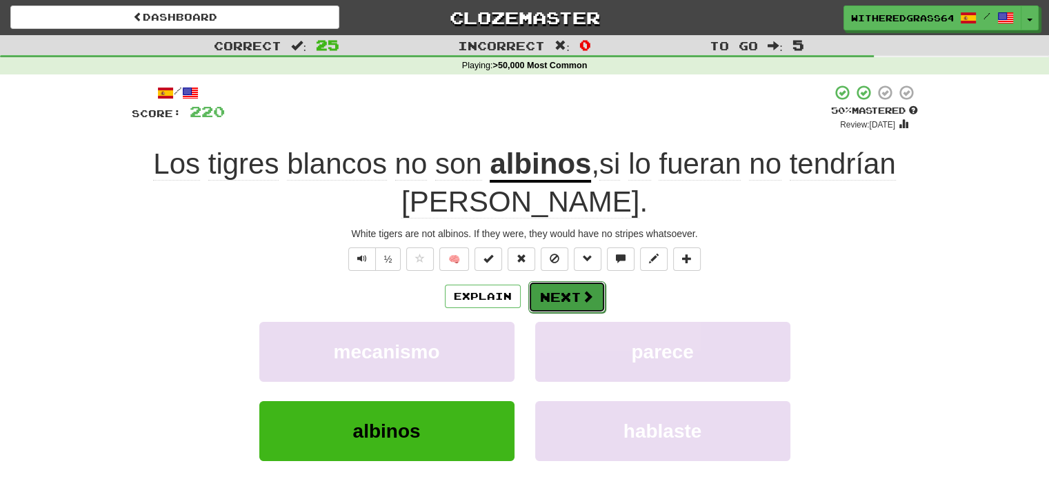
click at [545, 296] on button "Next" at bounding box center [566, 297] width 77 height 32
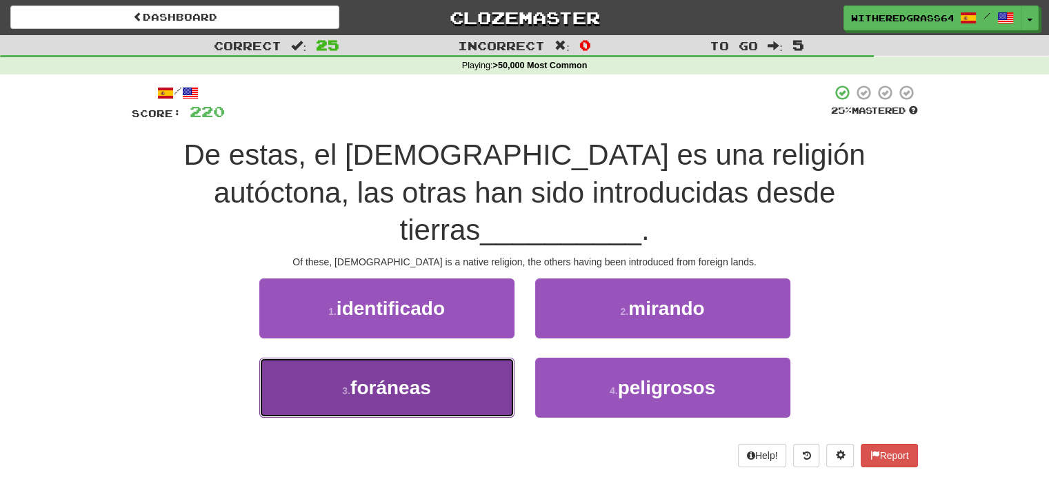
click at [425, 368] on button "3 . foráneas" at bounding box center [386, 388] width 255 height 60
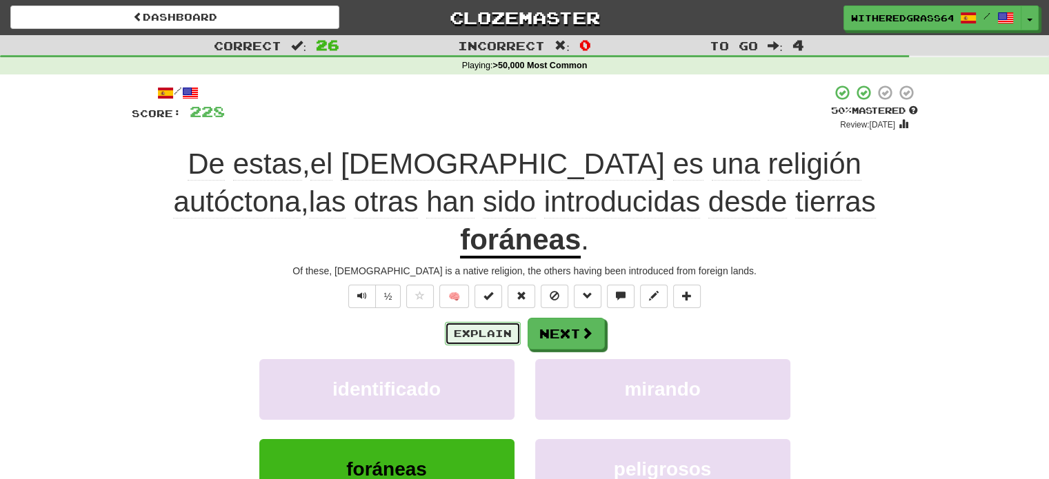
click at [485, 322] on button "Explain" at bounding box center [483, 333] width 76 height 23
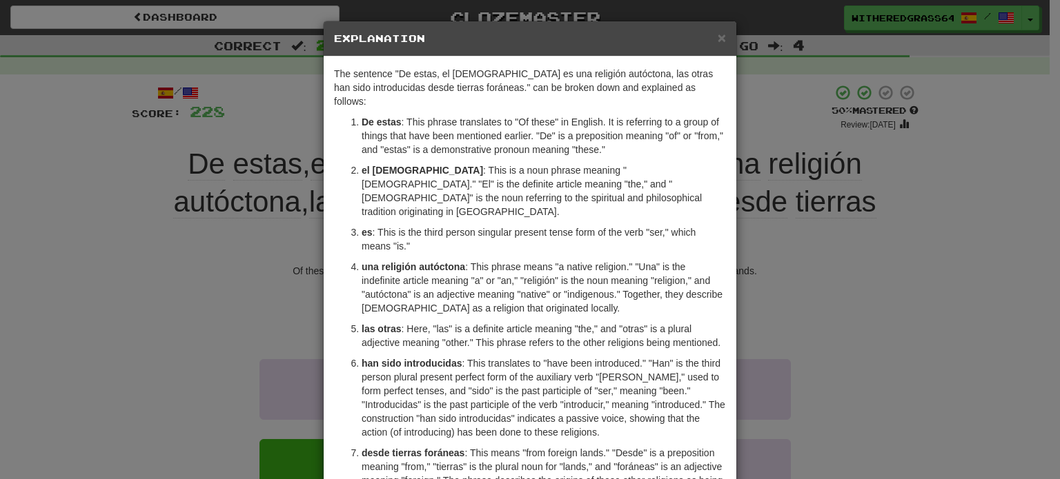
click at [265, 249] on div "× Explanation The sentence "De estas, el [DEMOGRAPHIC_DATA] es una religión aut…" at bounding box center [530, 239] width 1060 height 479
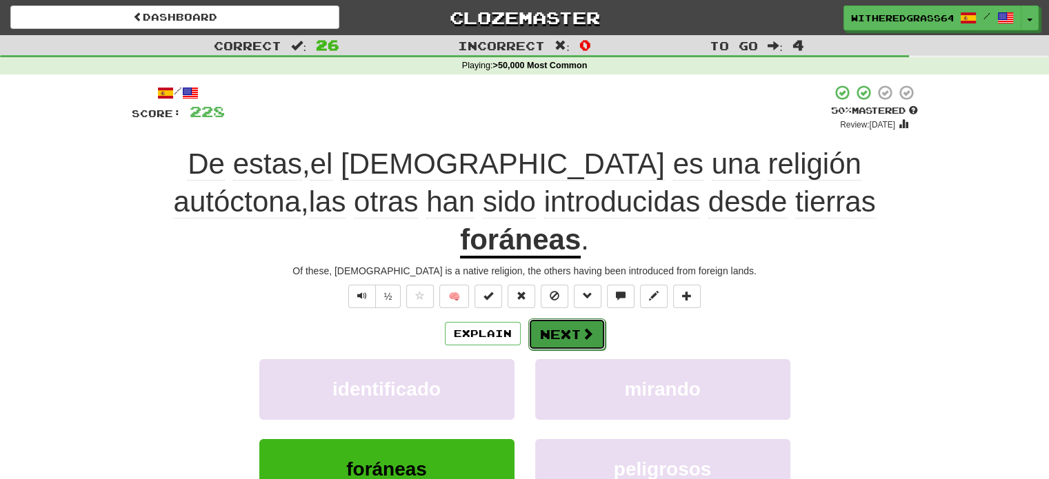
click at [590, 328] on span at bounding box center [588, 334] width 12 height 12
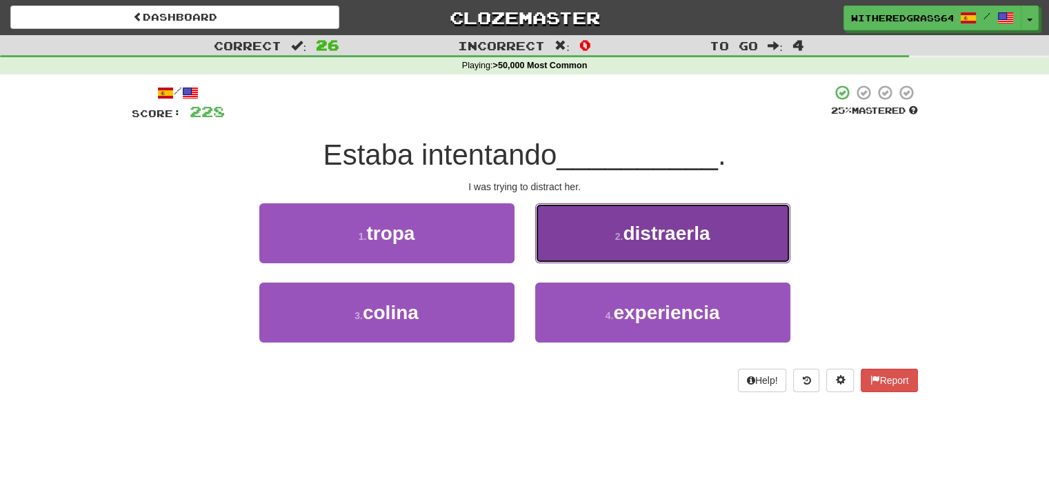
click at [605, 250] on button "2 . distraerla" at bounding box center [662, 234] width 255 height 60
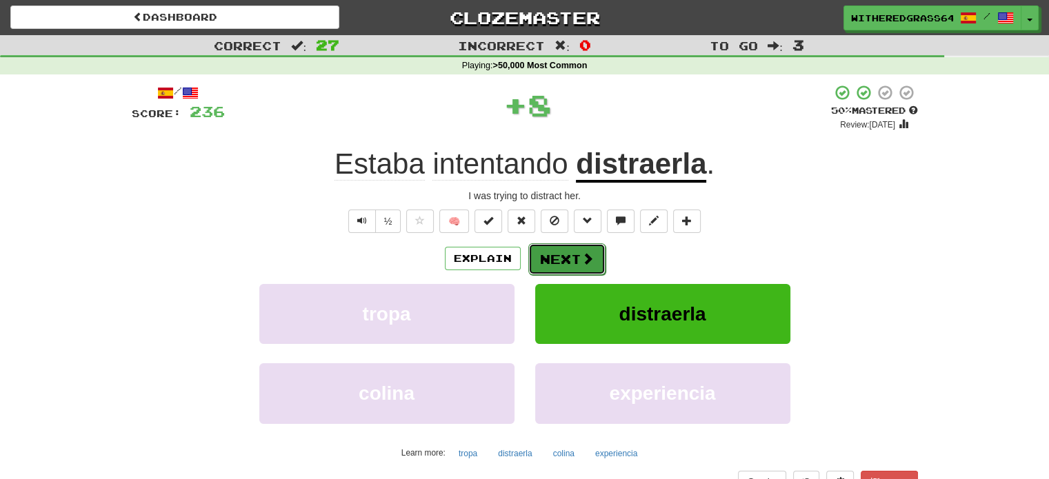
click at [577, 264] on button "Next" at bounding box center [566, 260] width 77 height 32
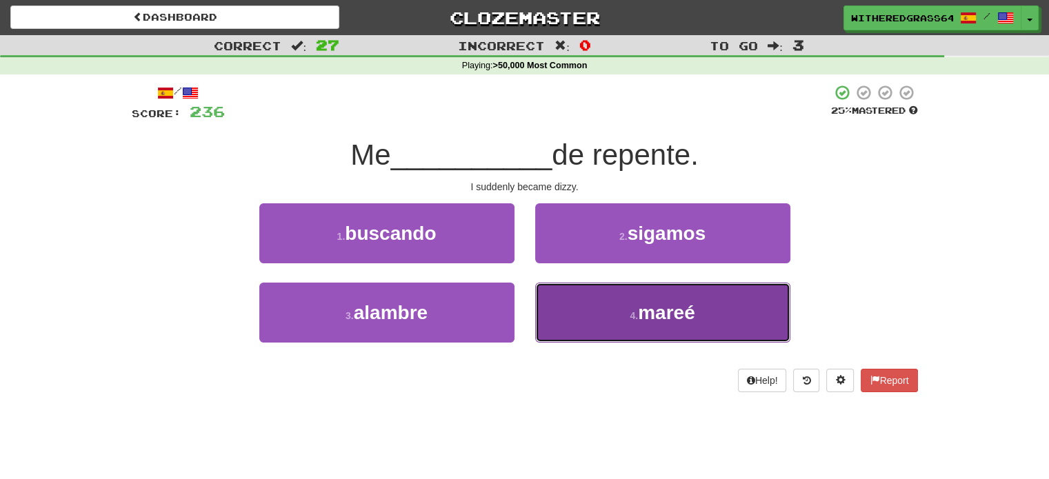
click at [581, 314] on button "4 . [GEOGRAPHIC_DATA]" at bounding box center [662, 313] width 255 height 60
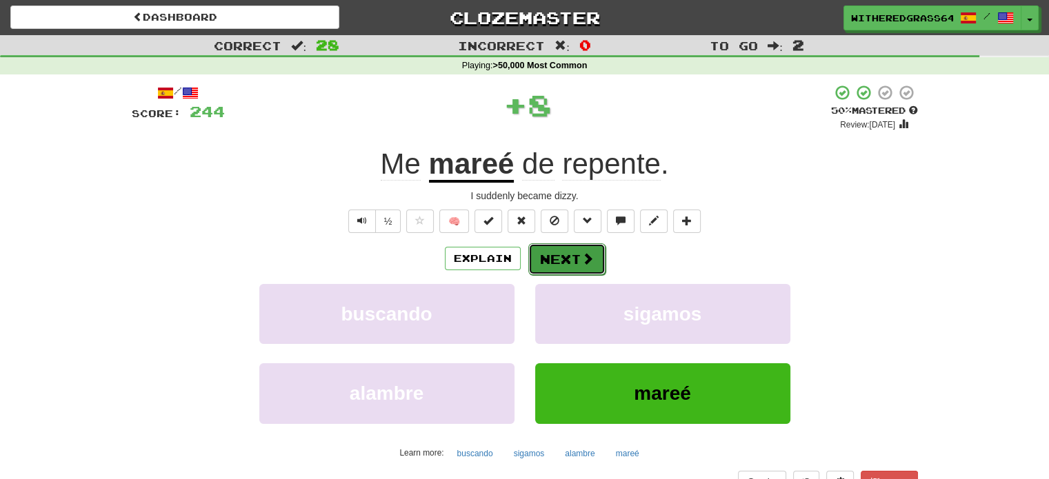
click at [572, 255] on button "Next" at bounding box center [566, 260] width 77 height 32
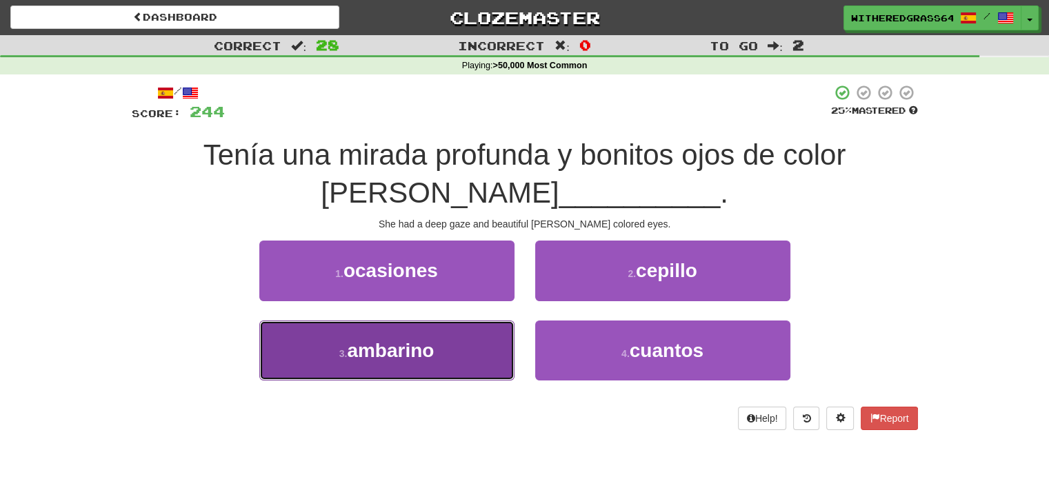
click at [478, 339] on button "3 . [GEOGRAPHIC_DATA]" at bounding box center [386, 351] width 255 height 60
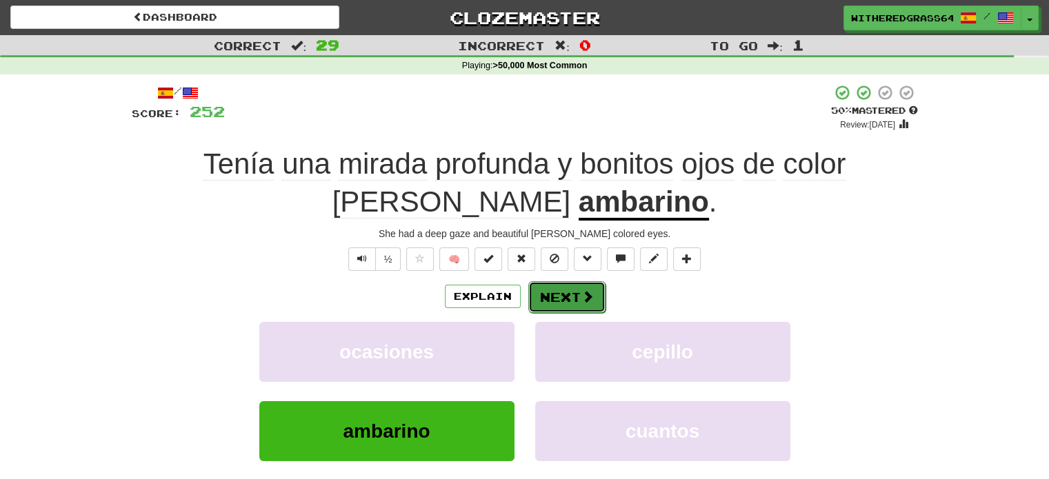
click at [551, 290] on button "Next" at bounding box center [566, 297] width 77 height 32
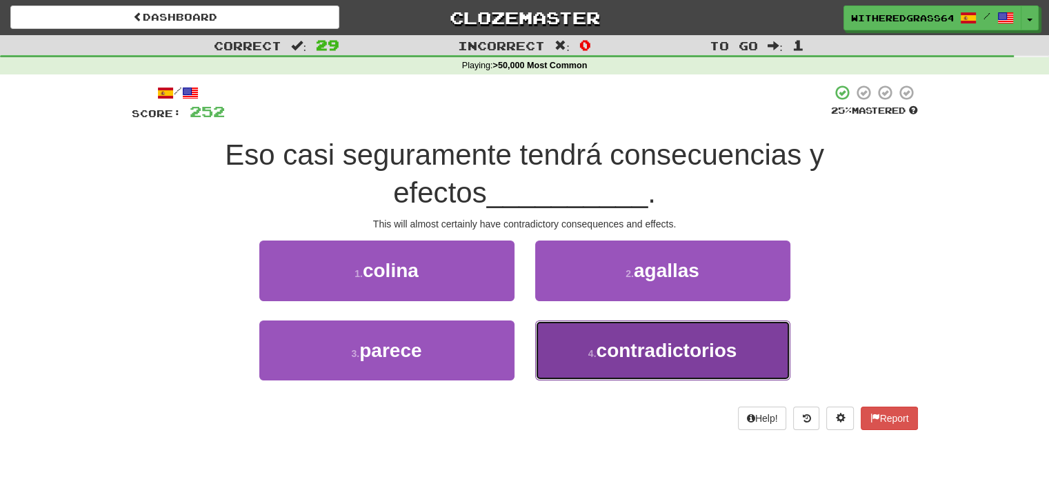
click at [588, 352] on small "4 ." at bounding box center [592, 353] width 8 height 11
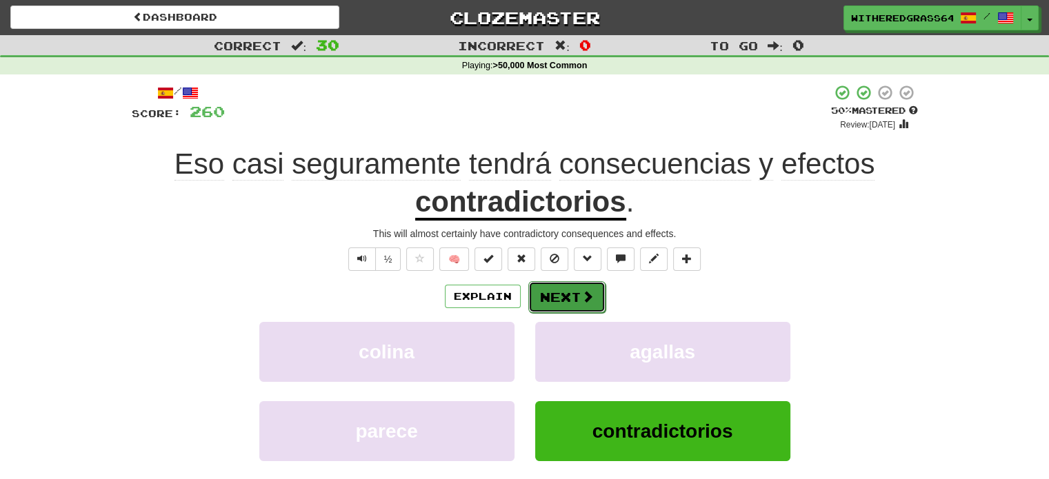
click at [584, 297] on span at bounding box center [588, 296] width 12 height 12
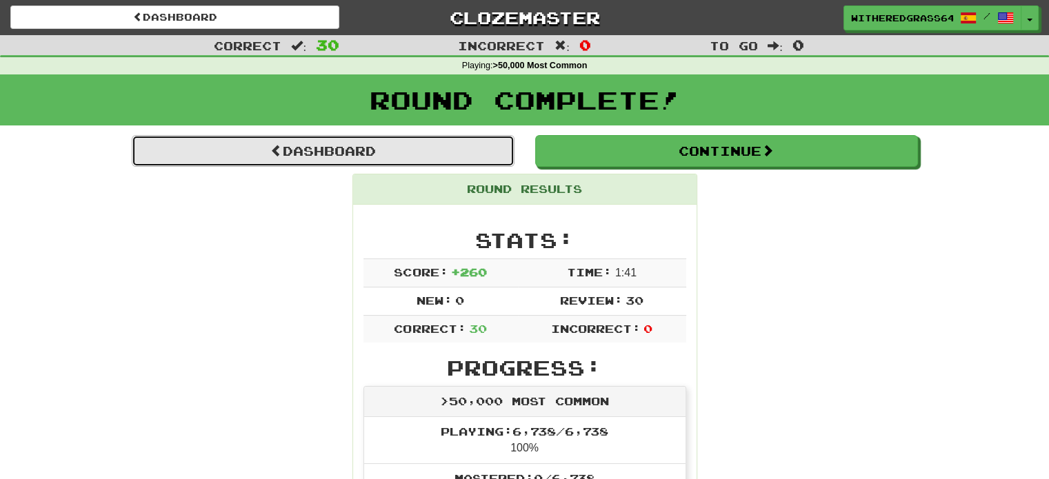
click at [361, 152] on link "Dashboard" at bounding box center [323, 151] width 383 height 32
